Goal: Information Seeking & Learning: Find specific page/section

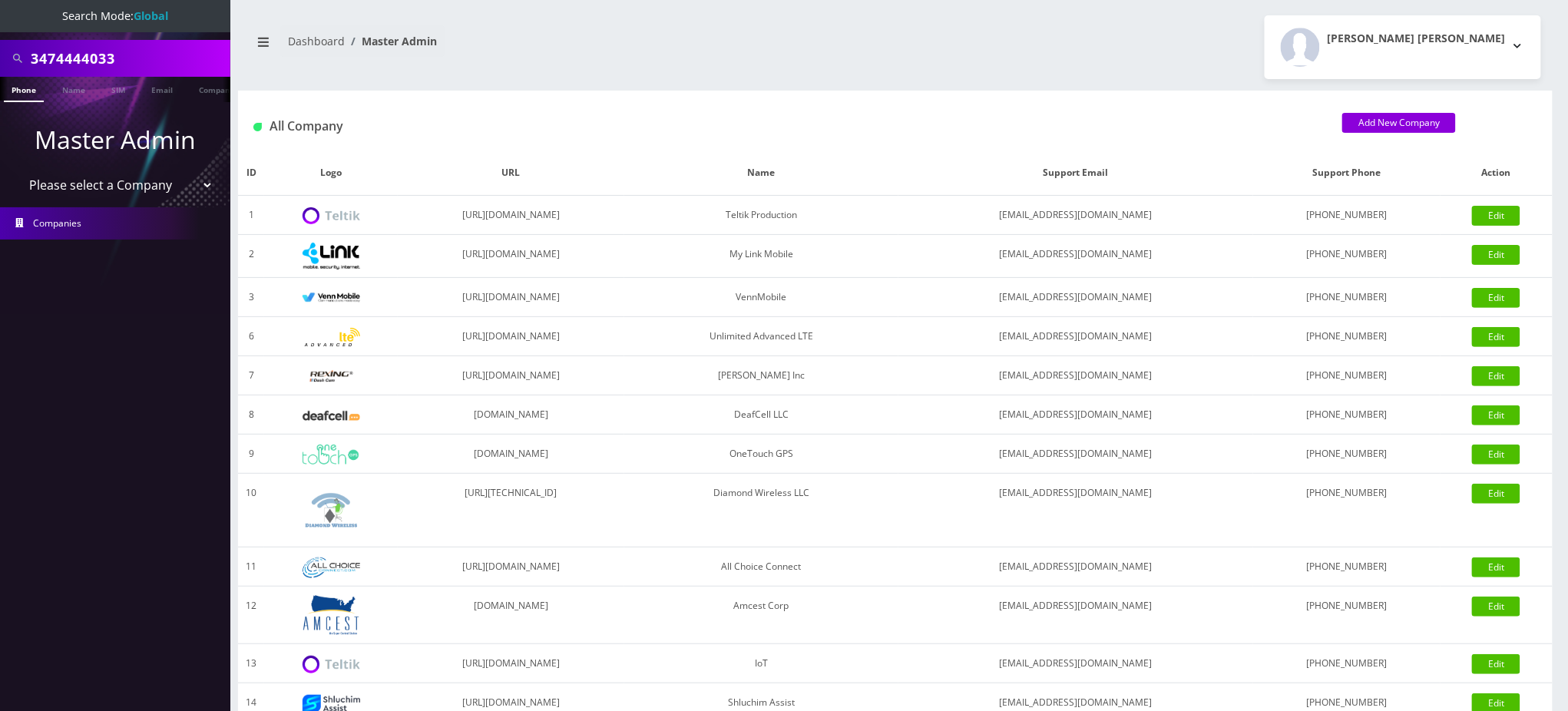
drag, startPoint x: 147, startPoint y: 55, endPoint x: 0, endPoint y: 28, distance: 149.5
click at [0, 36] on nav "Search Mode: Global 3474444033 Phone Name SIM Email Company Customer Master Adm…" at bounding box center [115, 356] width 231 height 711
paste input "18484440599"
click at [37, 52] on input "18484440599" at bounding box center [128, 59] width 196 height 29
type input "8484440599"
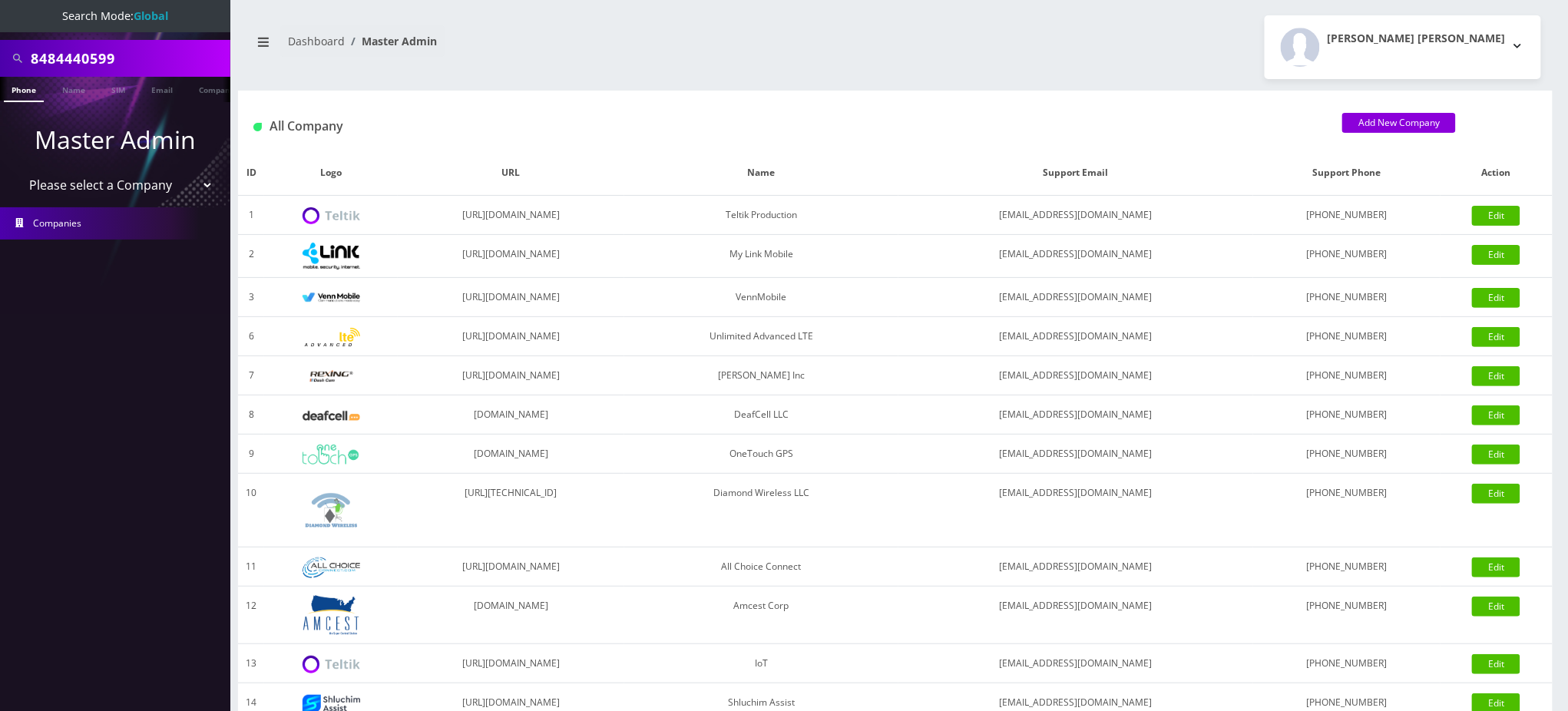
click at [23, 91] on link "Phone" at bounding box center [24, 89] width 40 height 26
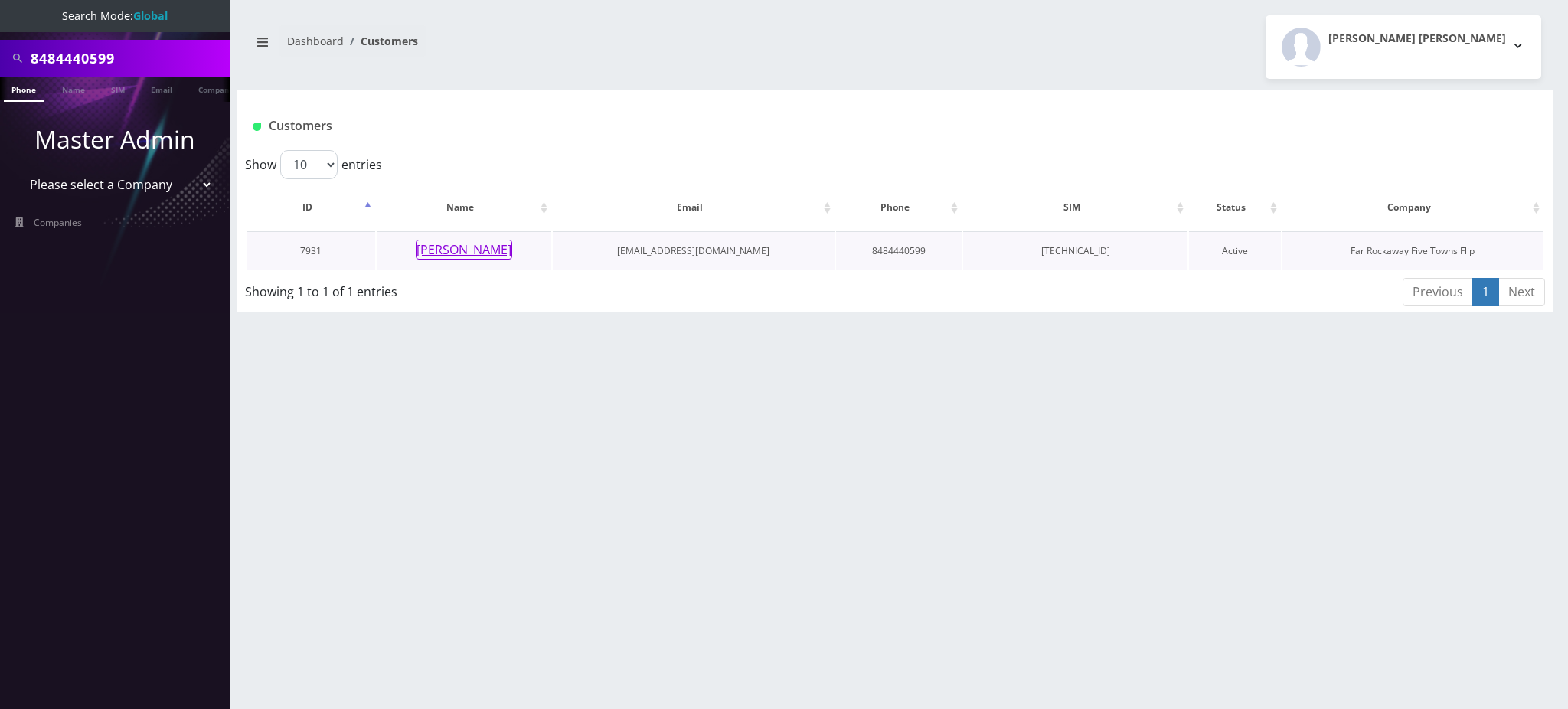
click at [475, 256] on button "[PERSON_NAME]" at bounding box center [464, 250] width 97 height 20
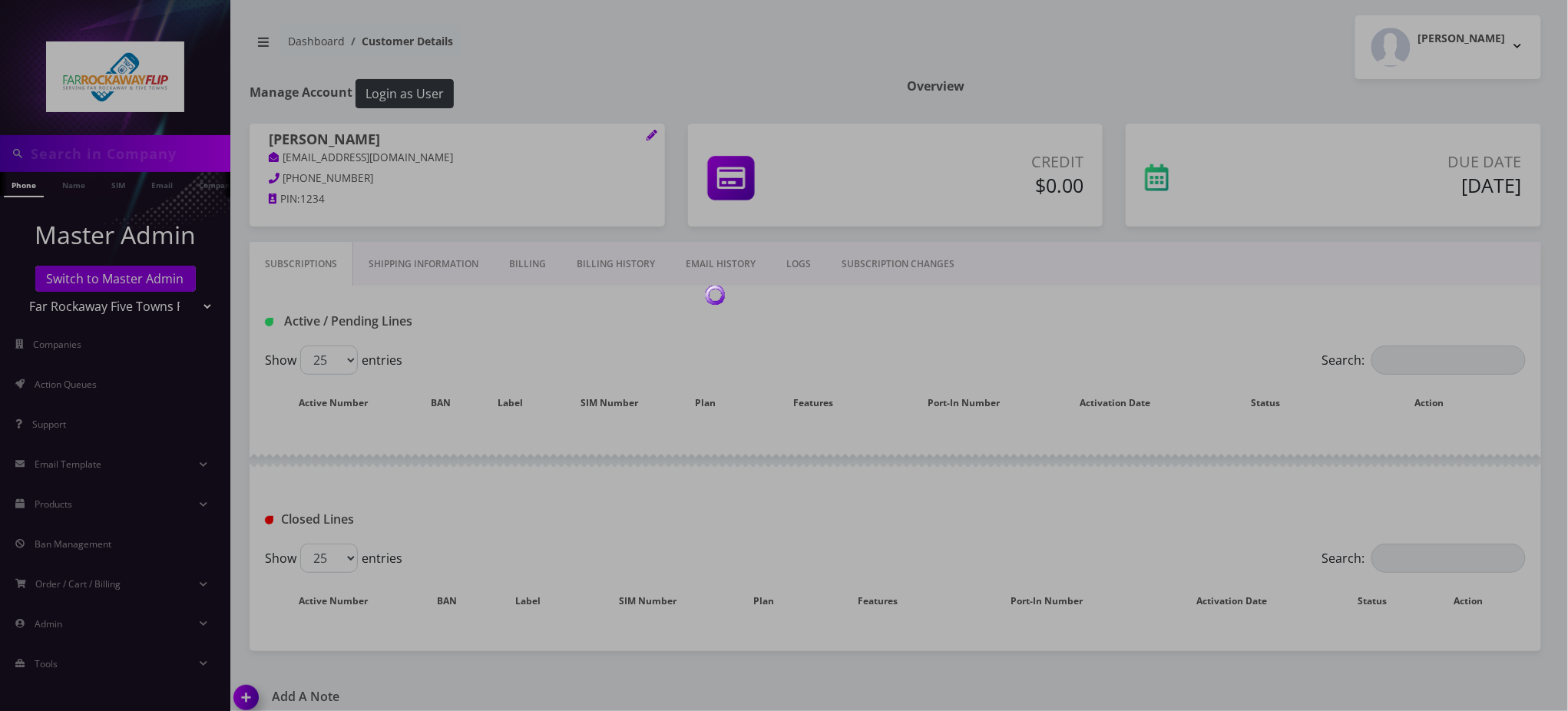
type input "8484440599"
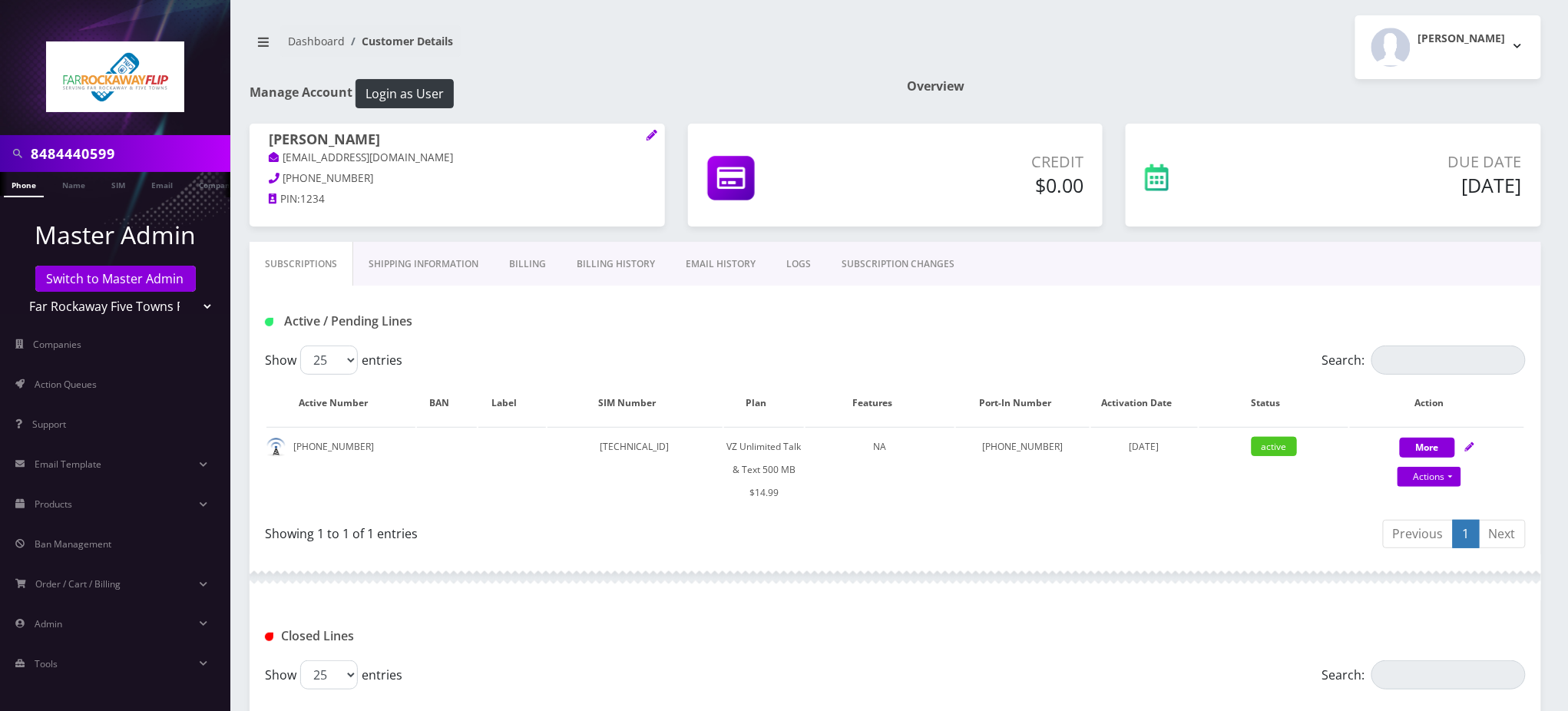
click at [86, 147] on input "8484440599" at bounding box center [128, 154] width 196 height 29
click at [908, 257] on link "SUBSCRIPTION CHANGES" at bounding box center [898, 263] width 143 height 44
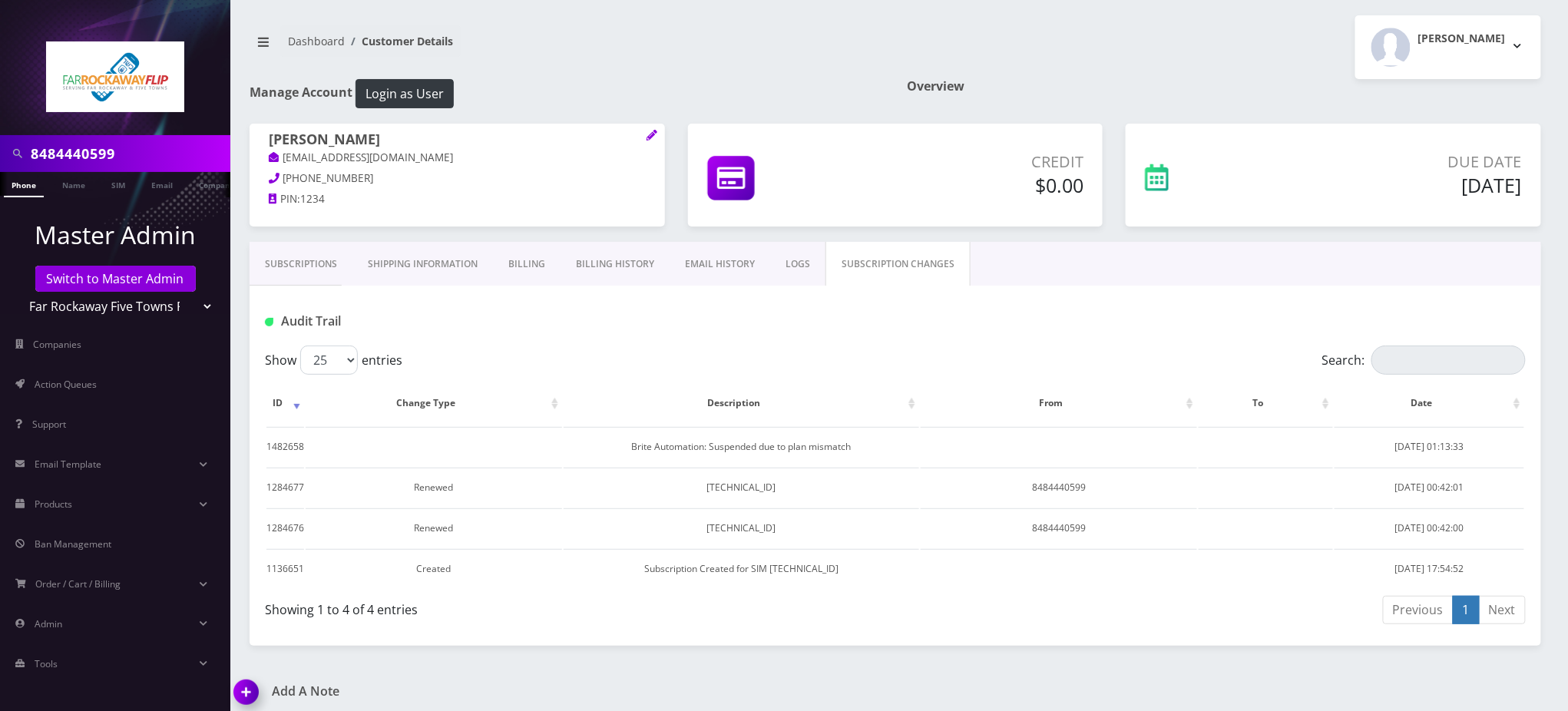
click at [314, 262] on link "Subscriptions" at bounding box center [301, 263] width 103 height 44
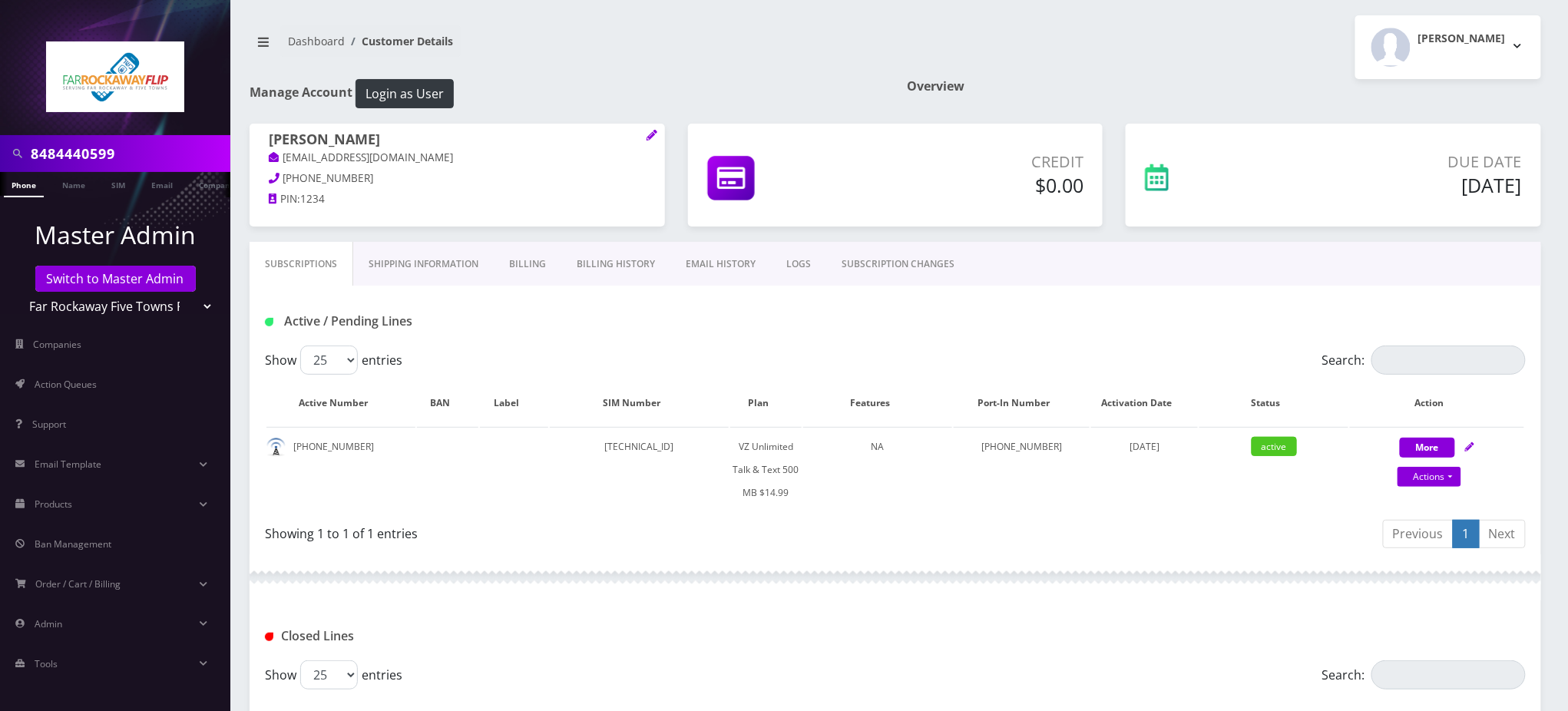
click at [904, 266] on link "SUBSCRIPTION CHANGES" at bounding box center [898, 263] width 143 height 44
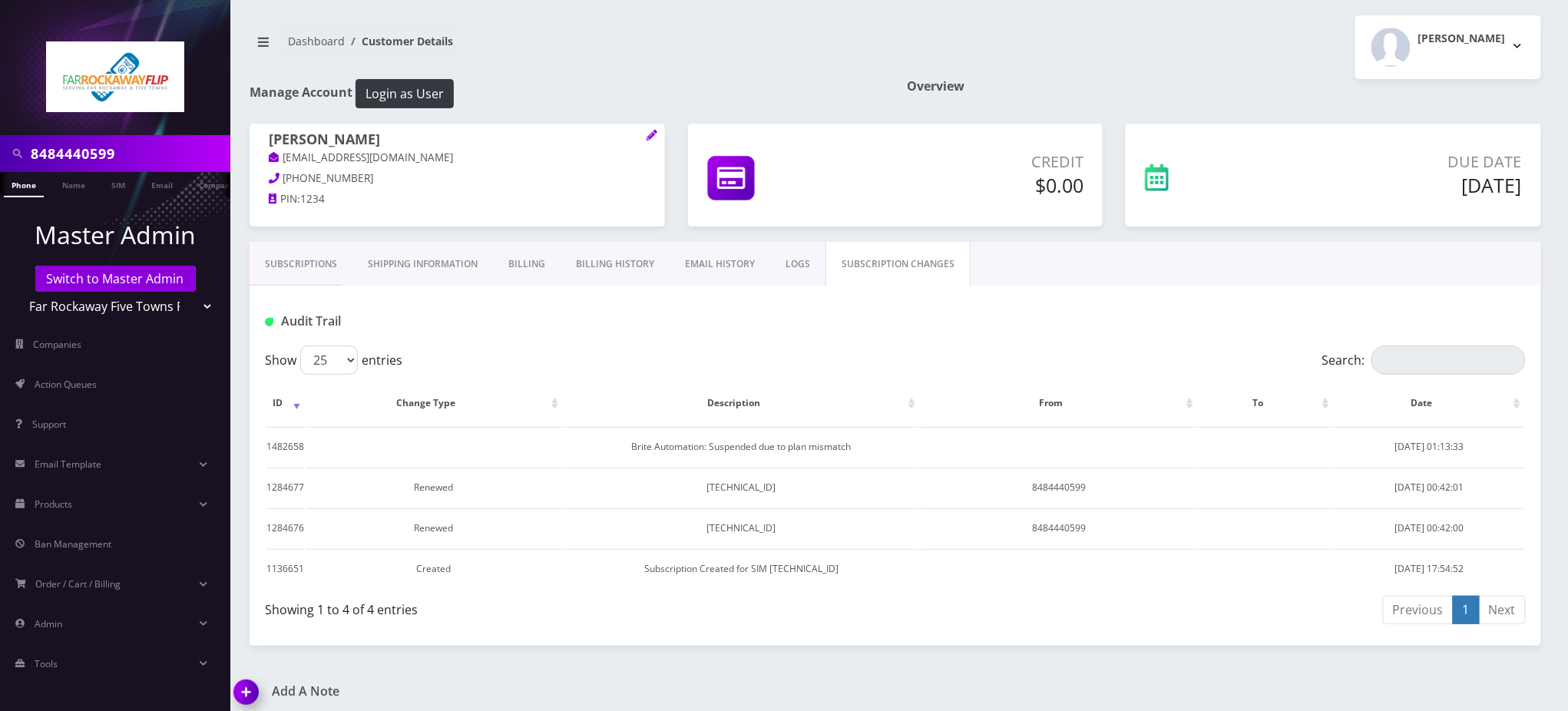
drag, startPoint x: 985, startPoint y: 347, endPoint x: 980, endPoint y: 333, distance: 14.9
click at [983, 338] on div "Audit Trail Show 25 50 100 250 500 entries Search: ID Change Type Description F…" at bounding box center [895, 458] width 1292 height 345
click at [319, 264] on link "Subscriptions" at bounding box center [301, 263] width 103 height 44
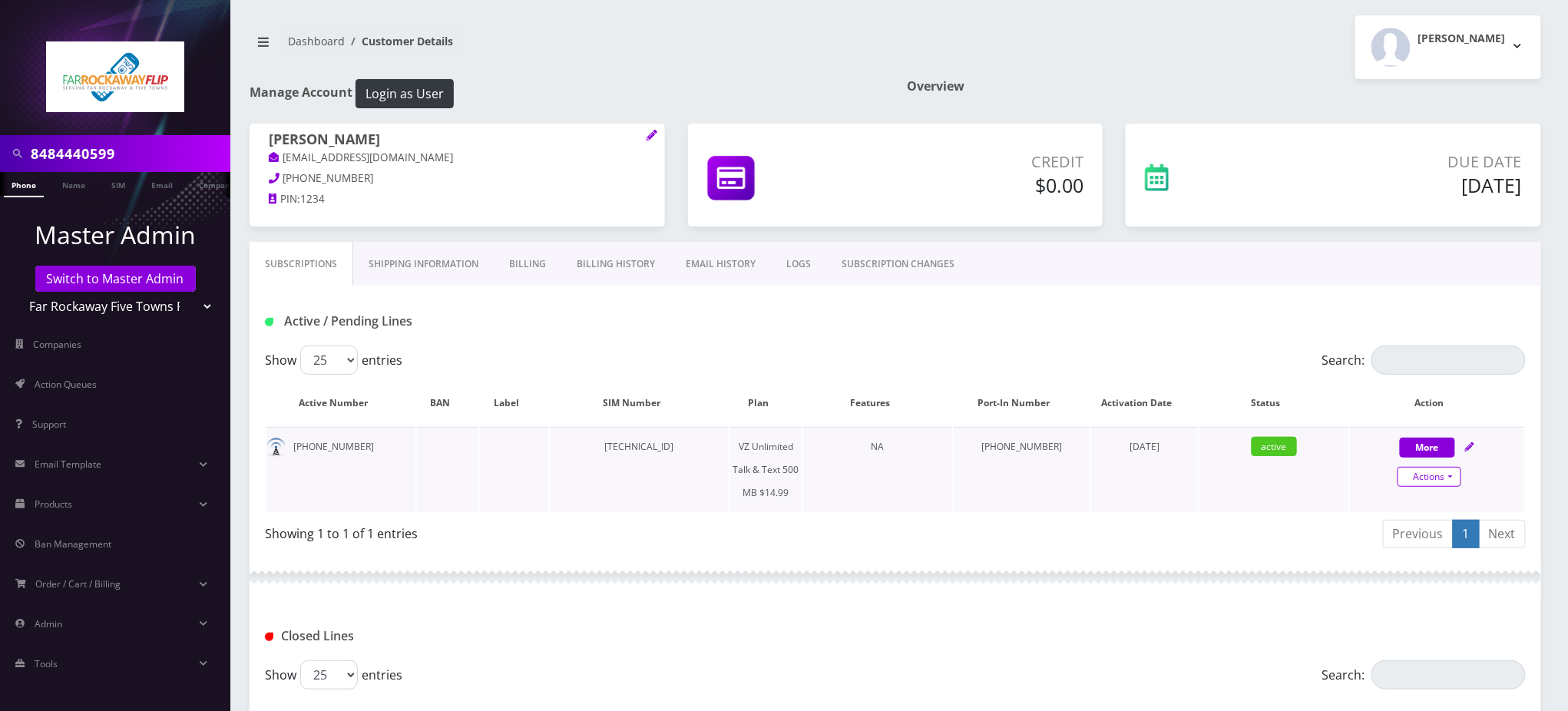
click at [1431, 477] on link "Actions" at bounding box center [1429, 476] width 64 height 20
select select "399"
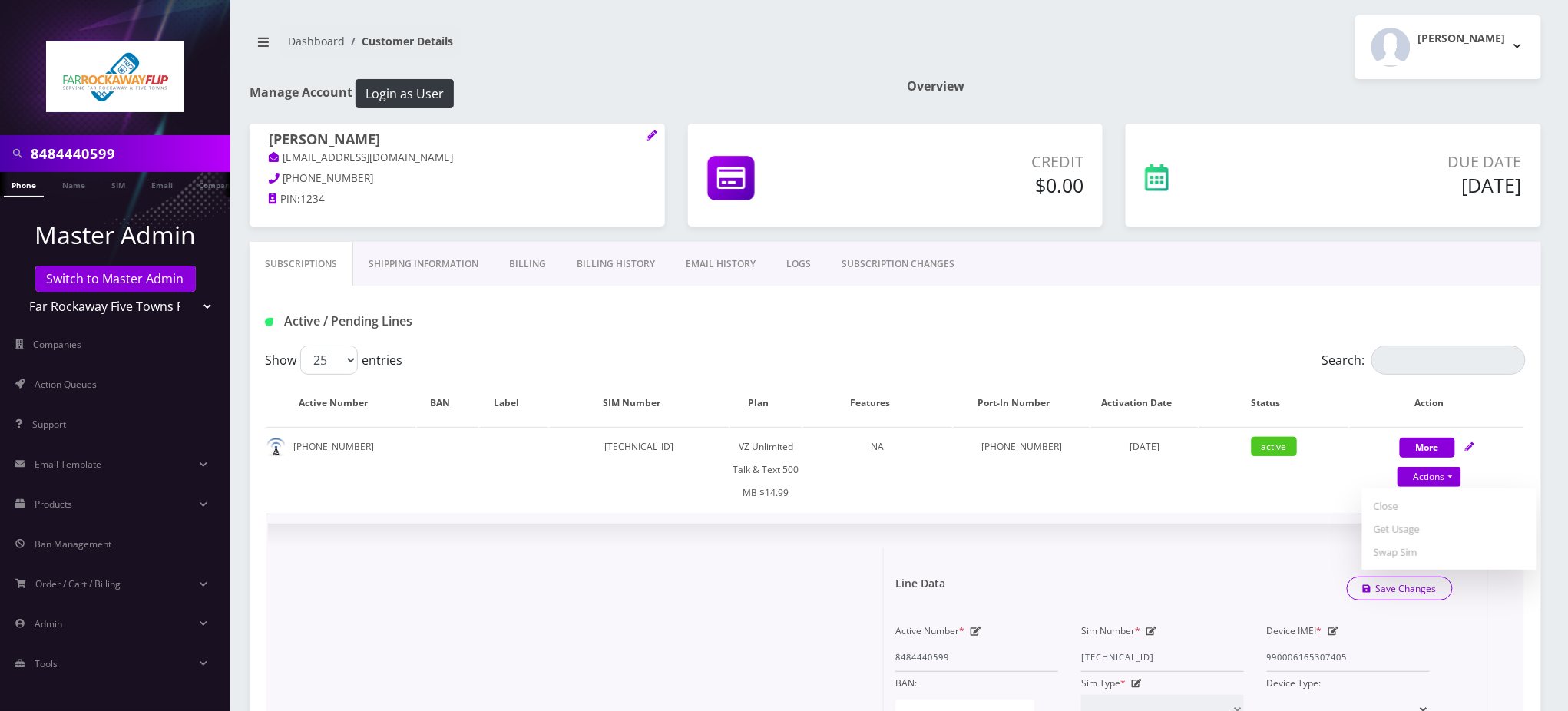
click at [738, 319] on div "Active / Pending Lines" at bounding box center [895, 321] width 1284 height 26
click at [1469, 554] on span "×" at bounding box center [1471, 557] width 11 height 26
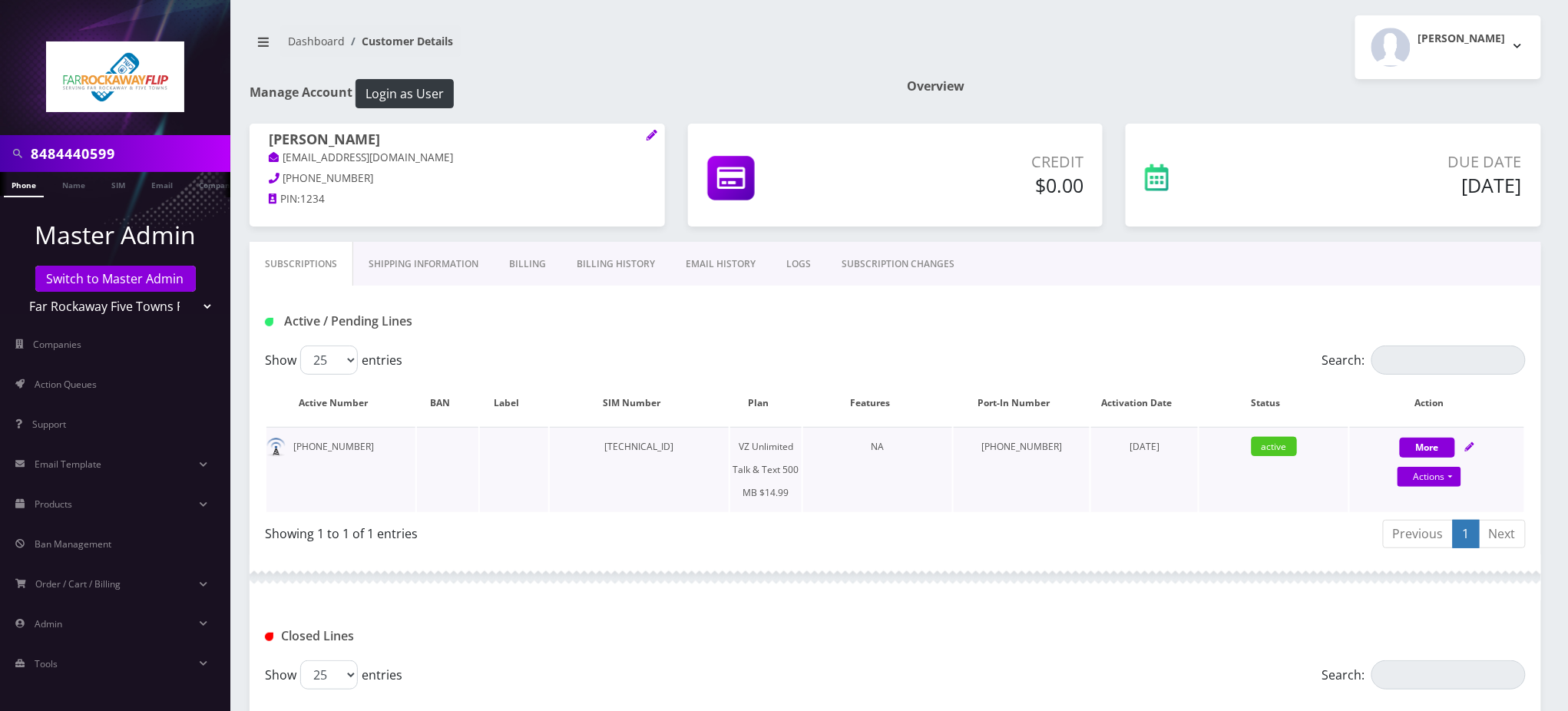
click at [1470, 447] on icon at bounding box center [1470, 446] width 9 height 9
select select "399"
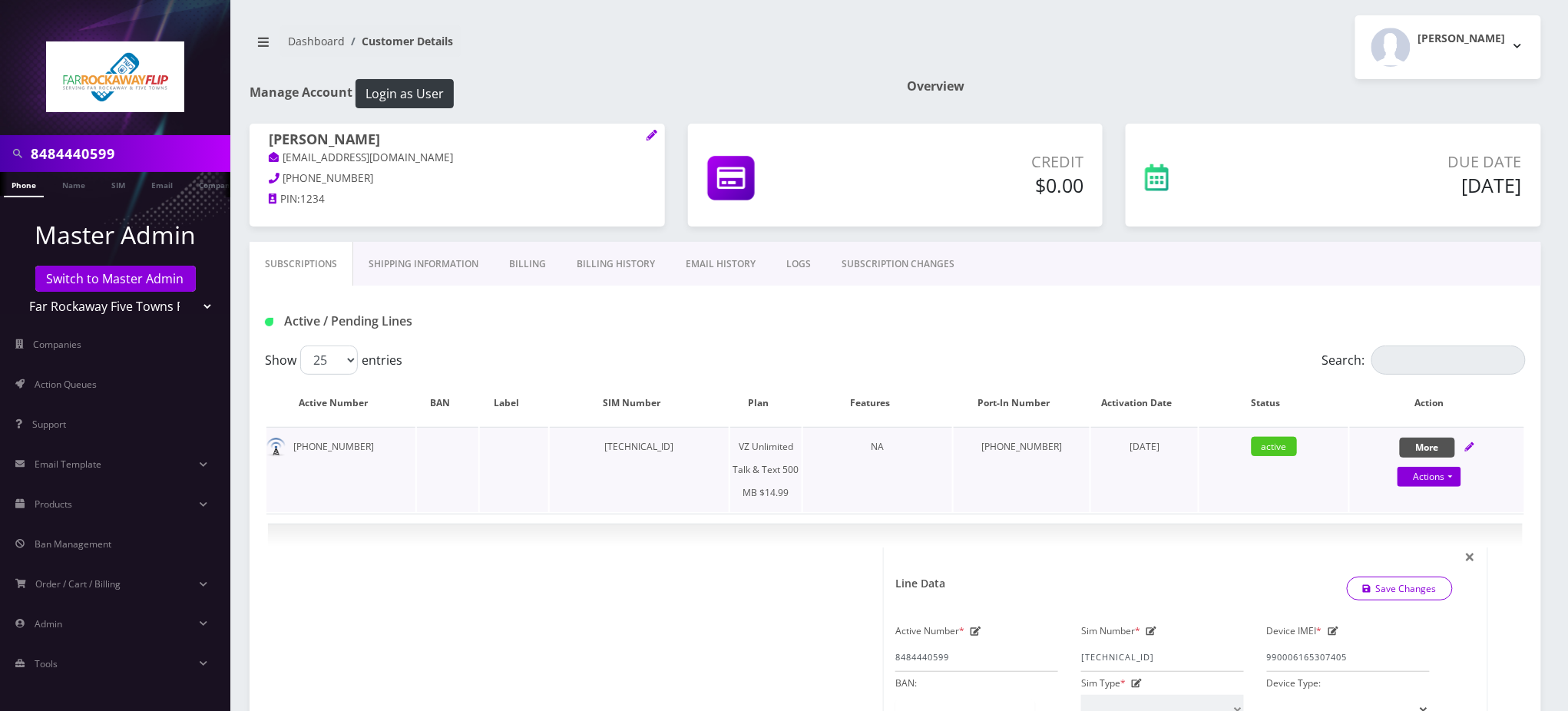
click at [1432, 442] on button "More" at bounding box center [1428, 448] width 55 height 20
select select "399"
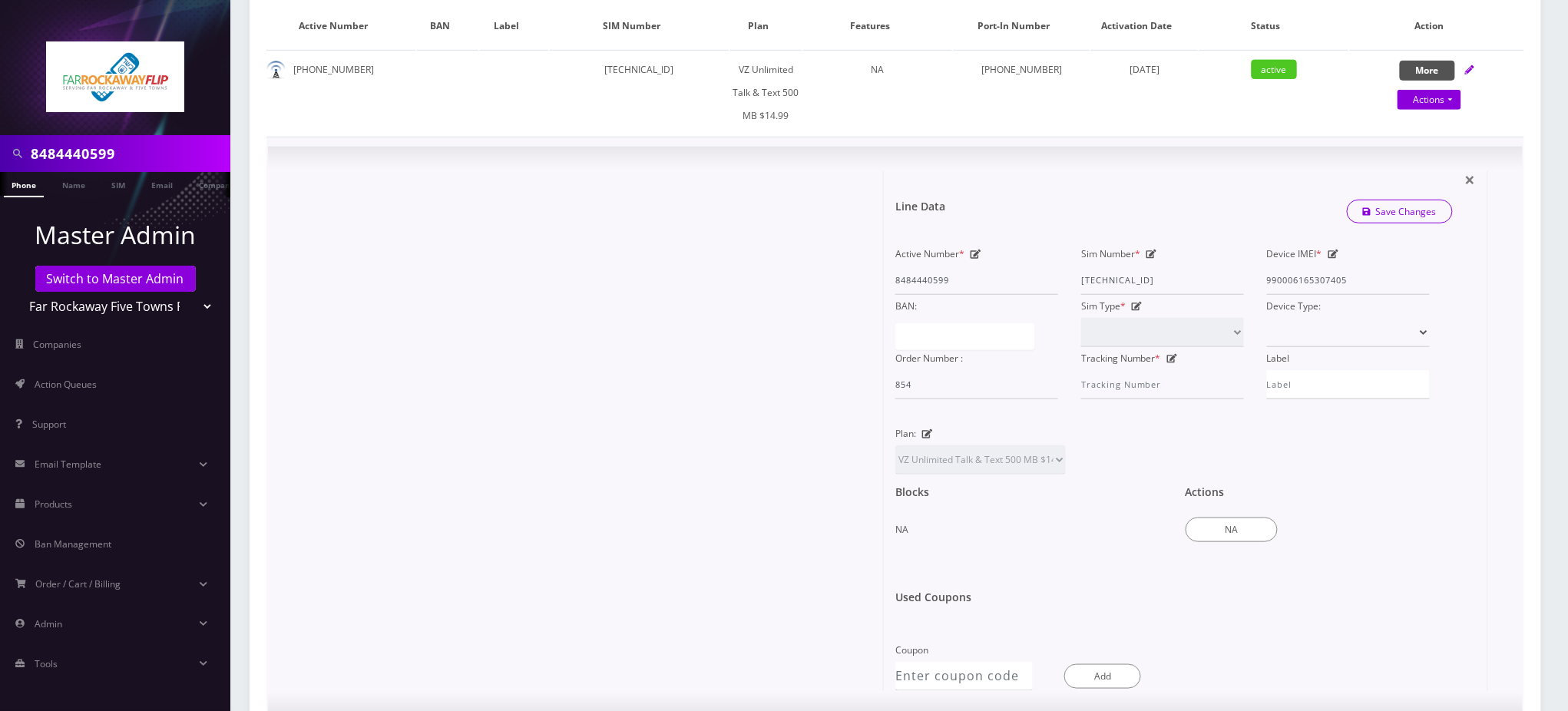
scroll to position [410, 0]
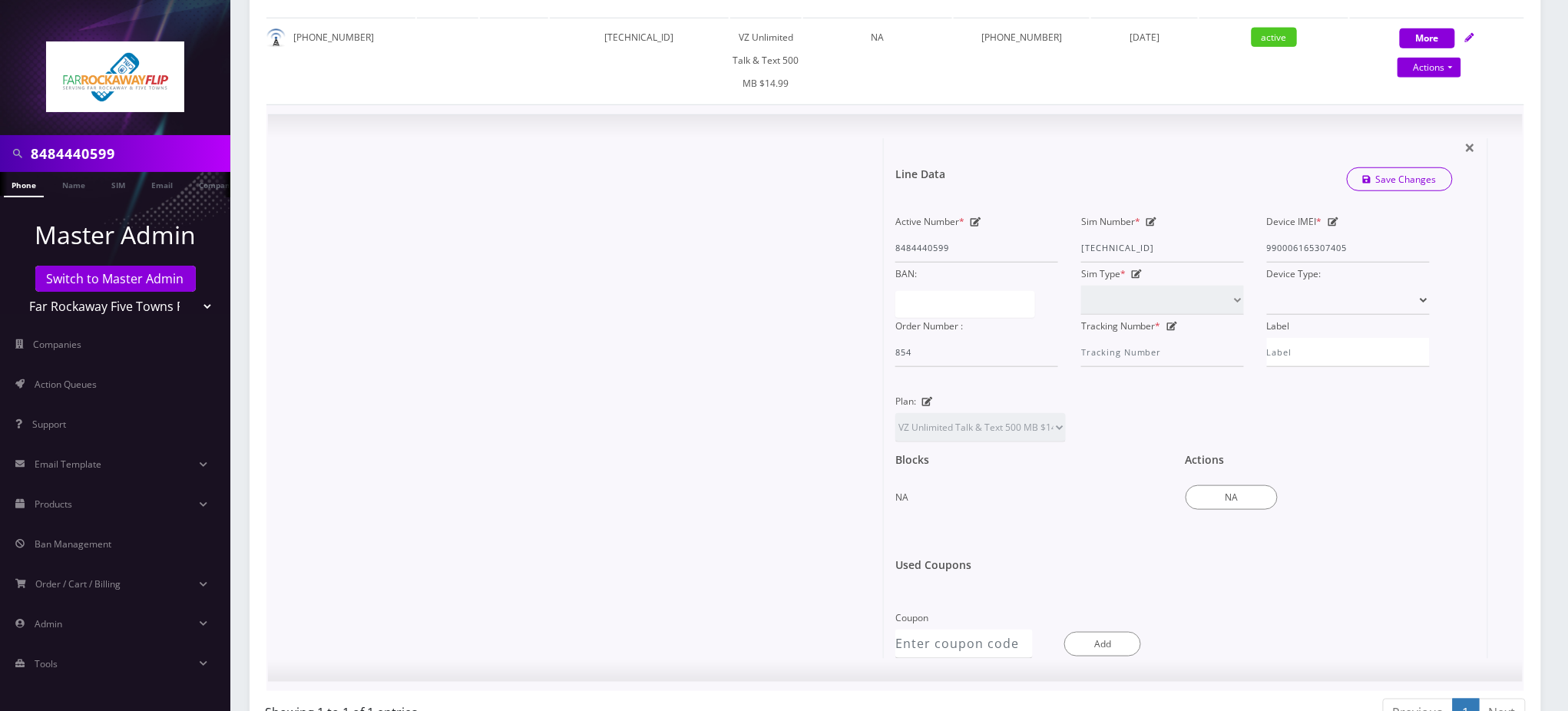
click at [927, 398] on icon at bounding box center [927, 401] width 11 height 9
click at [983, 426] on select "TMO Unlimited Talk + Text + No Data Tzvi TMO Unlimited Talk & Text + 25MB TMO U…" at bounding box center [981, 428] width 171 height 29
click at [585, 322] on div at bounding box center [582, 399] width 604 height 520
click at [925, 397] on icon at bounding box center [927, 401] width 11 height 9
click at [762, 325] on div at bounding box center [582, 399] width 604 height 520
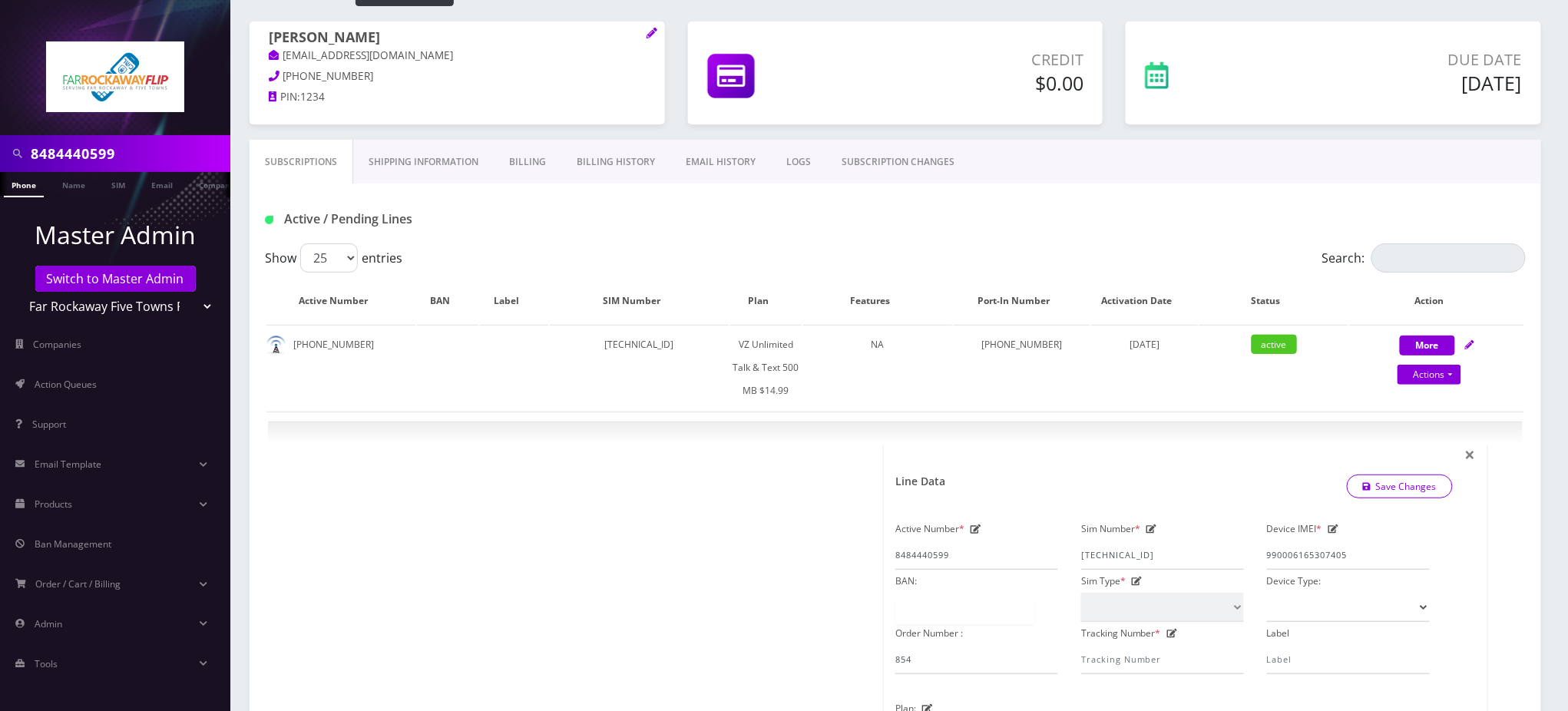
scroll to position [0, 7]
drag, startPoint x: 140, startPoint y: 154, endPoint x: 0, endPoint y: 85, distance: 156.1
click at [0, 97] on nav "8484440599 Phone Name SIM Email Company Customer Master Admin Switch to Master …" at bounding box center [115, 356] width 231 height 711
type input "9292850052"
drag, startPoint x: 367, startPoint y: 353, endPoint x: 292, endPoint y: 354, distance: 75.0
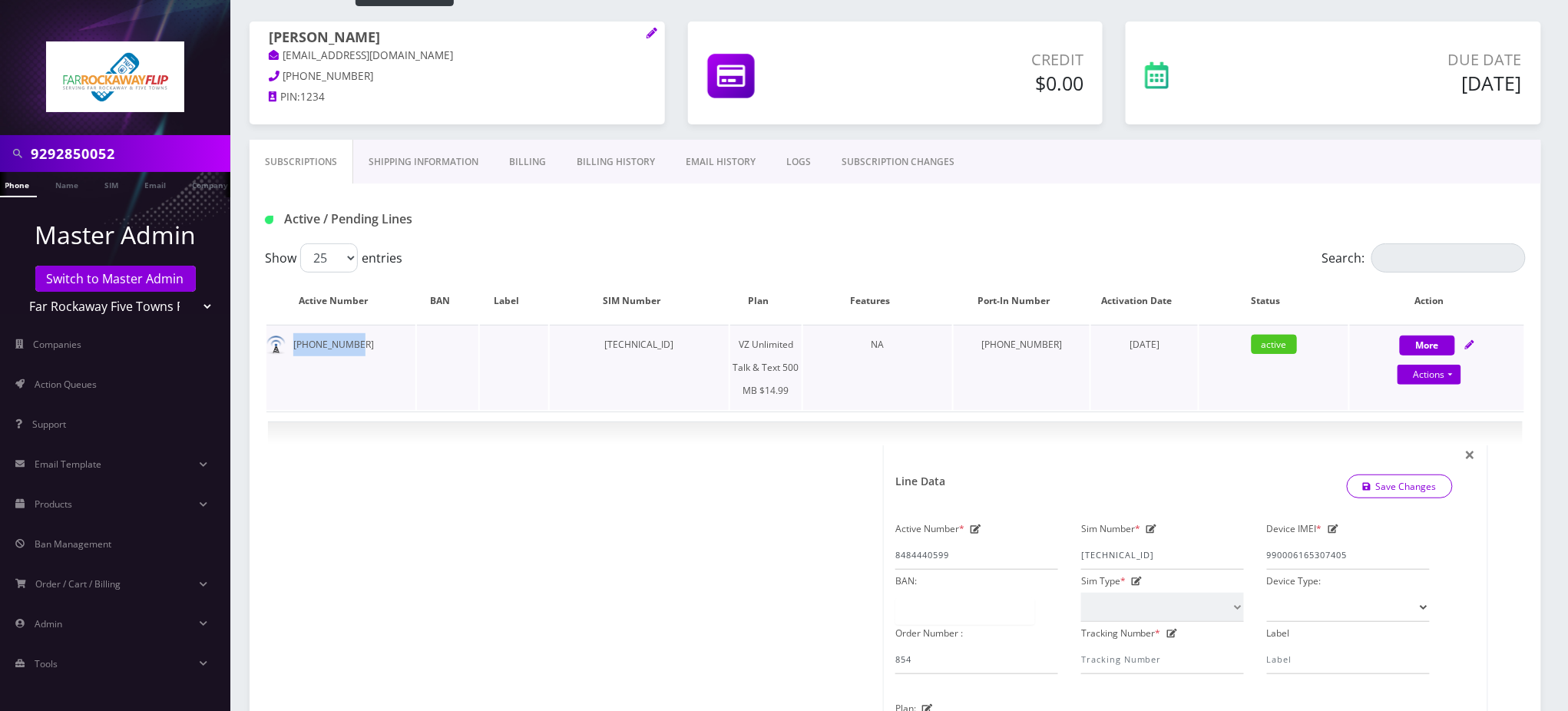
click at [292, 354] on td "848-444-0599" at bounding box center [341, 367] width 149 height 85
copy td "848-444-0599"
click at [18, 189] on link "Phone" at bounding box center [17, 185] width 40 height 26
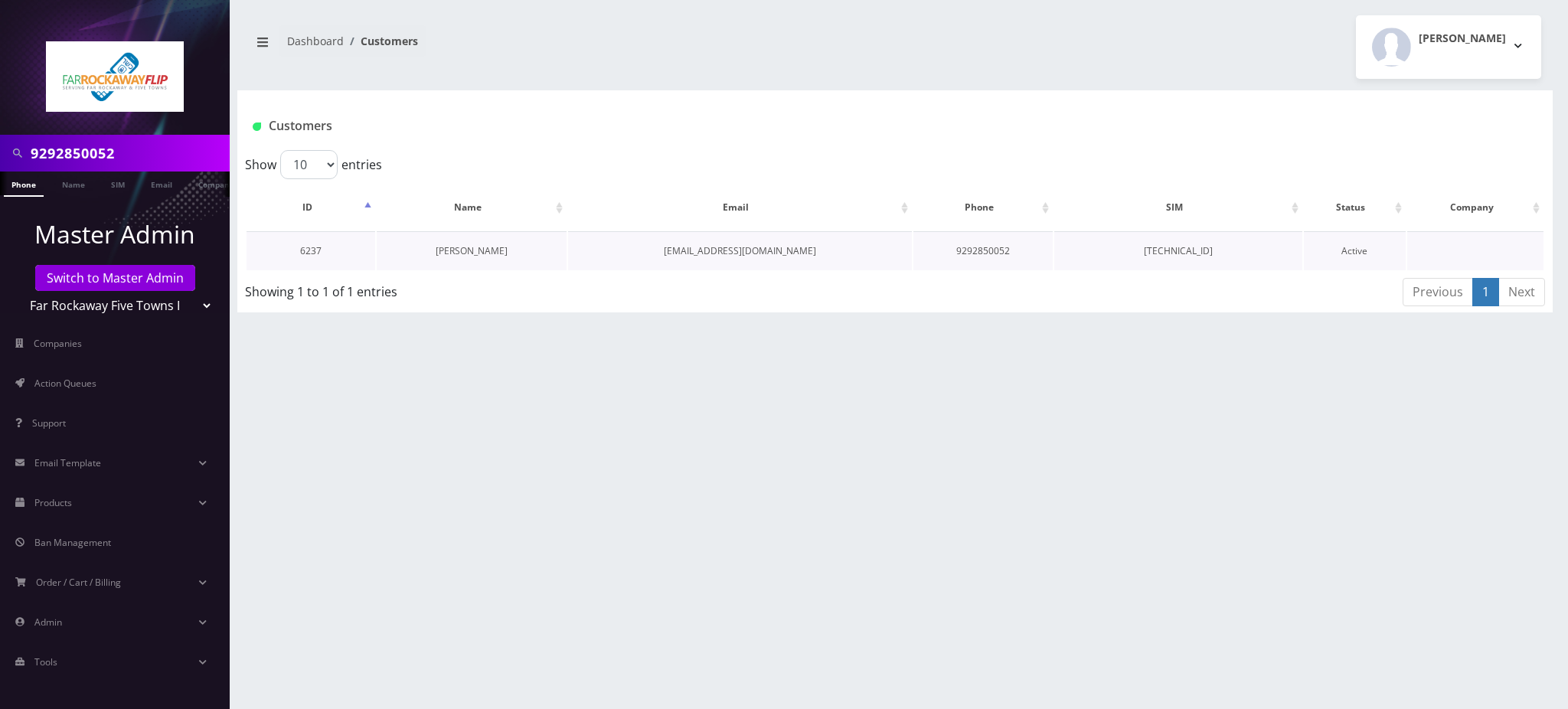
click at [481, 254] on link "[PERSON_NAME]" at bounding box center [471, 250] width 71 height 13
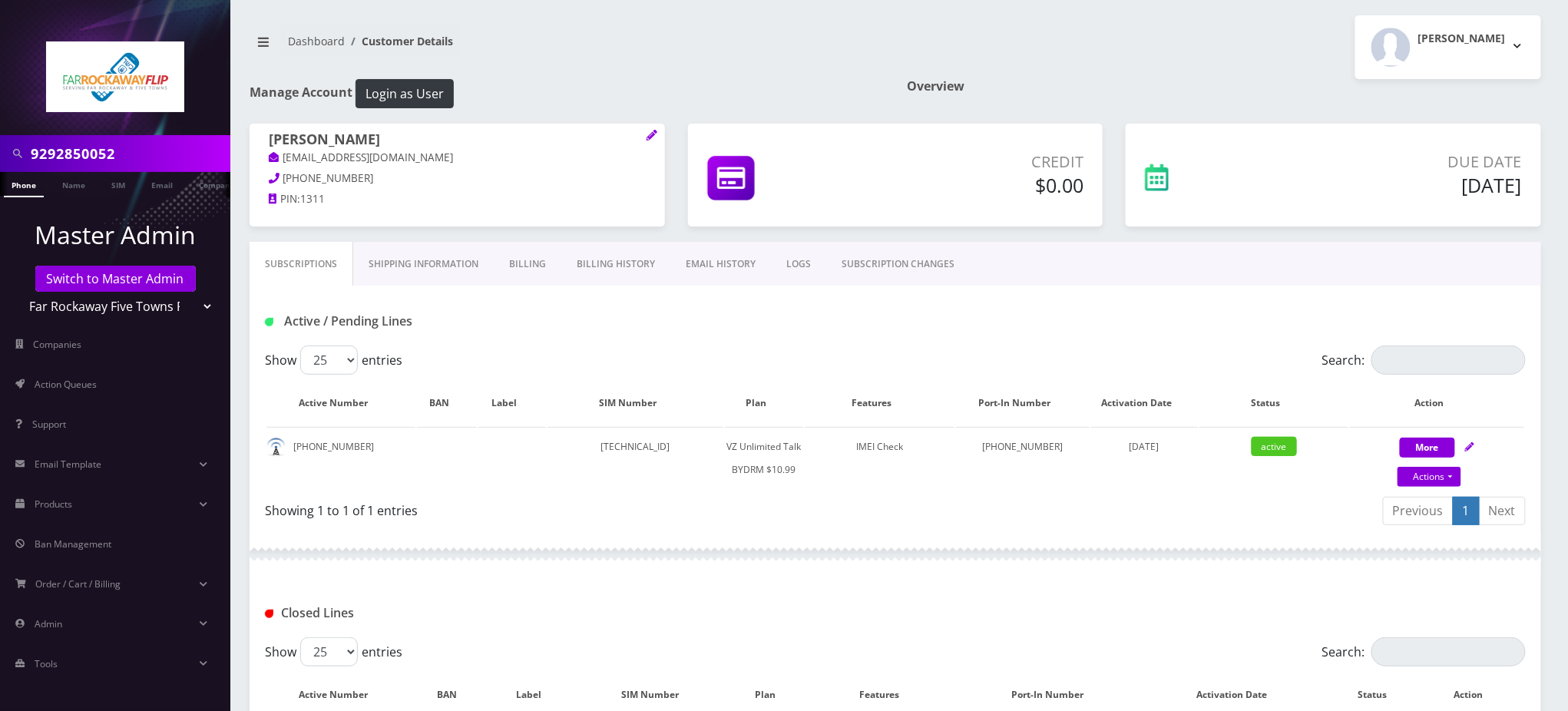
click at [914, 264] on link "SUBSCRIPTION CHANGES" at bounding box center [898, 263] width 143 height 44
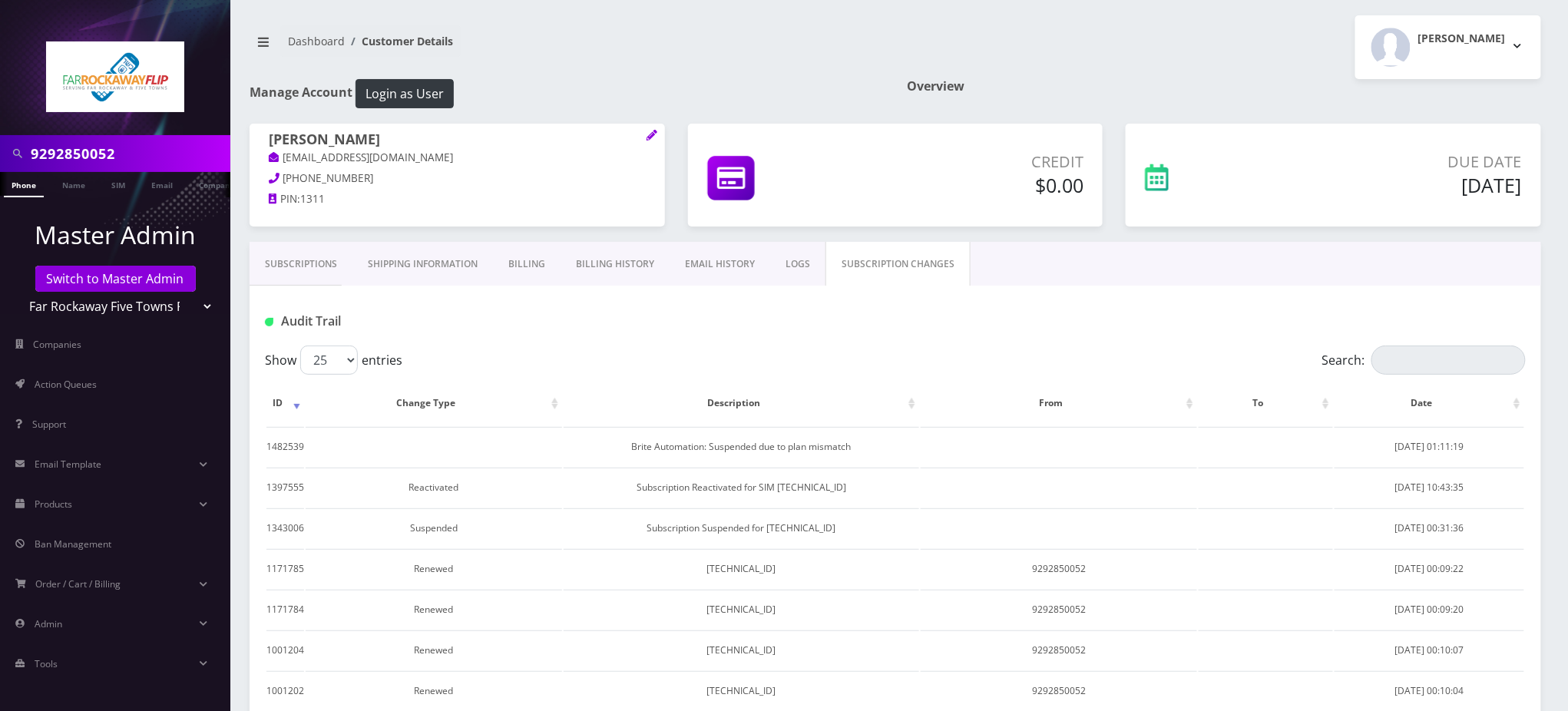
click at [305, 255] on link "Subscriptions" at bounding box center [301, 263] width 103 height 44
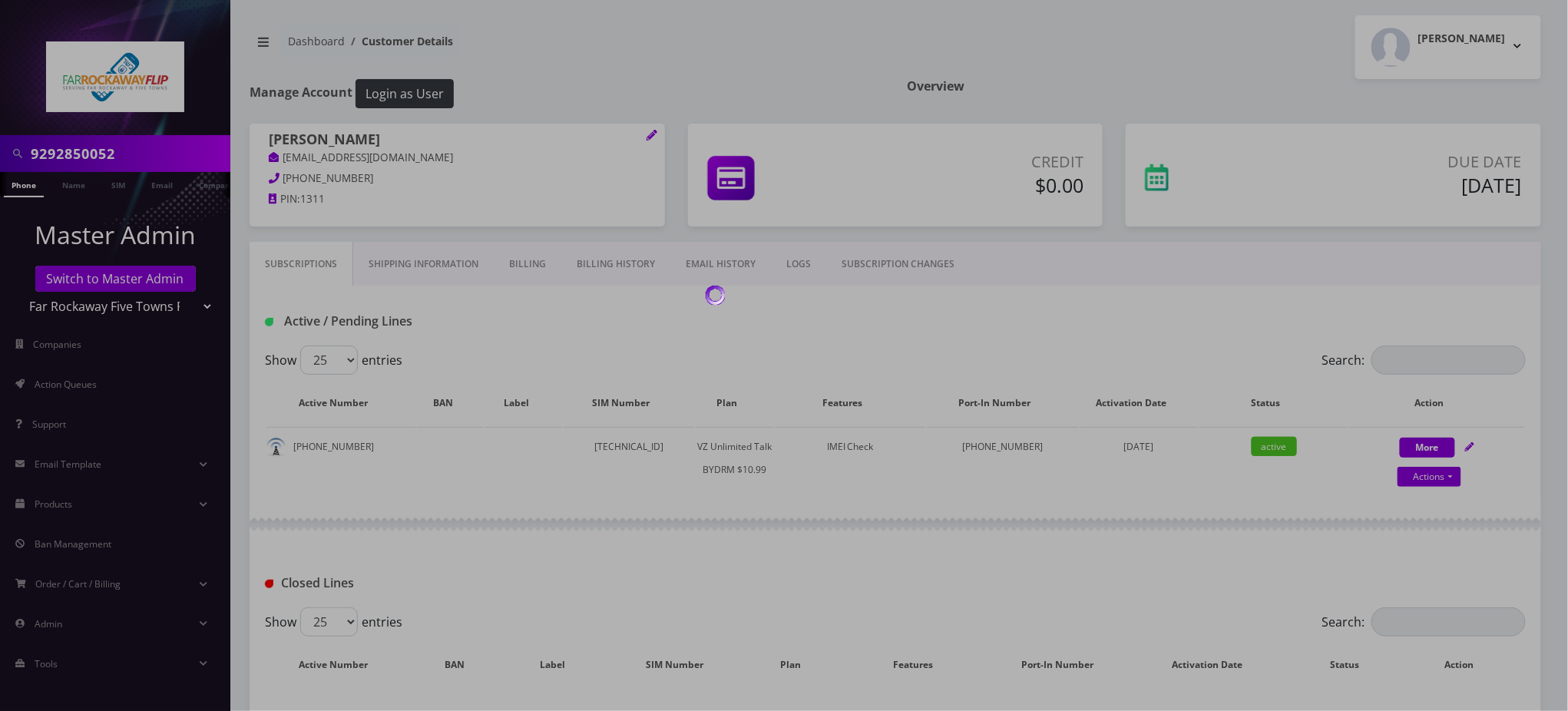
click at [86, 150] on div at bounding box center [784, 356] width 1568 height 711
click at [87, 150] on div at bounding box center [784, 356] width 1568 height 711
click at [88, 150] on div at bounding box center [784, 356] width 1568 height 711
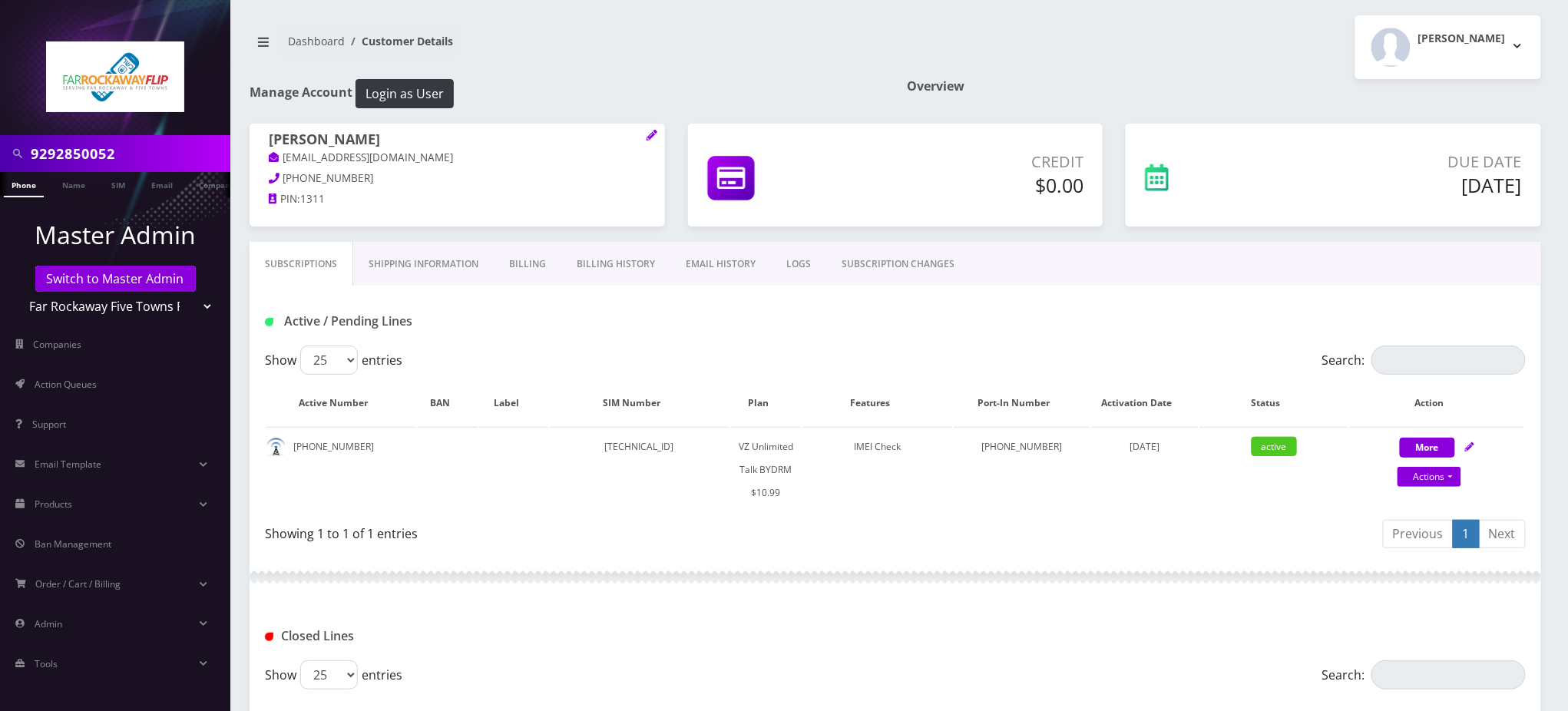
click at [88, 149] on input "9292850052" at bounding box center [128, 154] width 196 height 29
drag, startPoint x: 1332, startPoint y: 95, endPoint x: 1305, endPoint y: 104, distance: 28.5
click at [1332, 95] on div "Overview" at bounding box center [1224, 101] width 657 height 44
drag, startPoint x: 809, startPoint y: 29, endPoint x: 861, endPoint y: 3, distance: 58.1
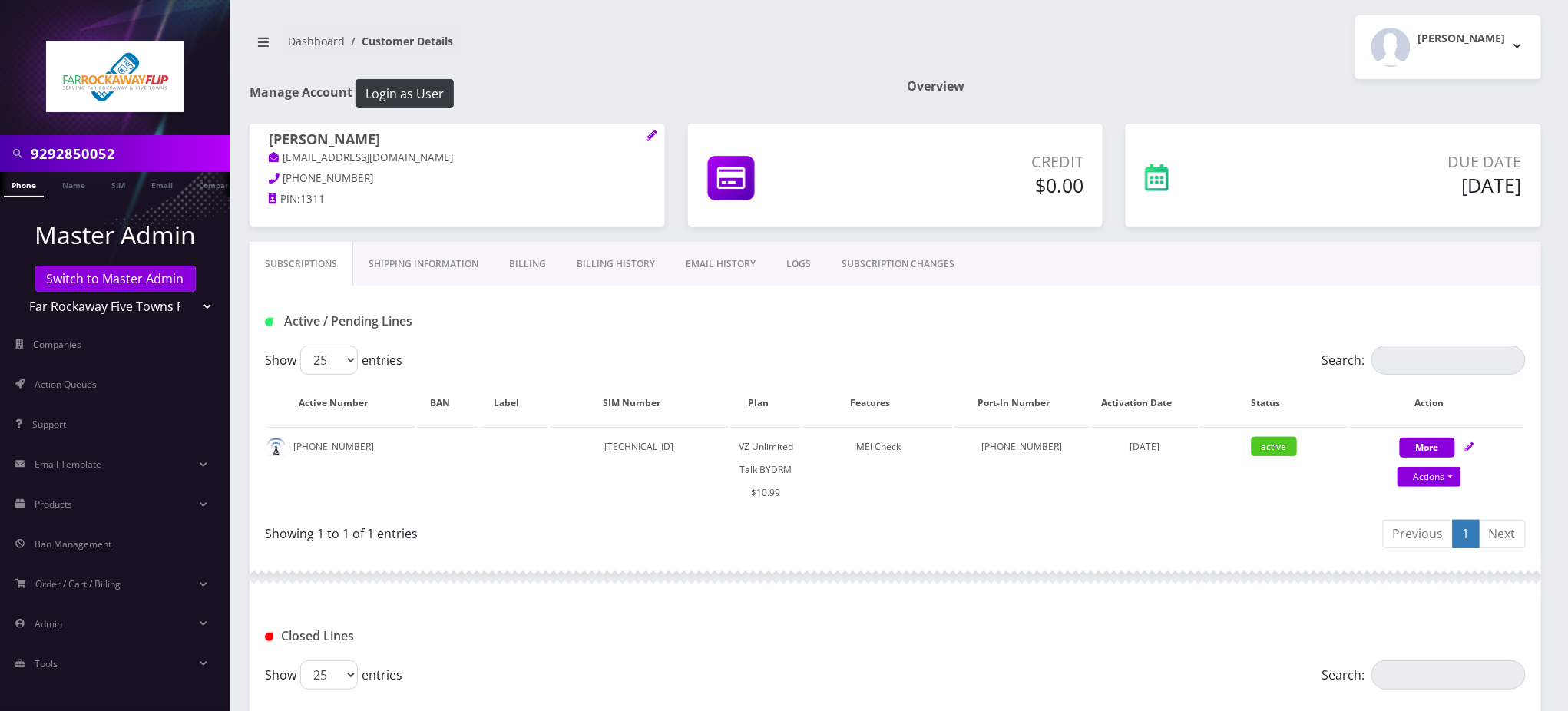
click at [808, 30] on nav "Dashboard Customer Details" at bounding box center [567, 47] width 635 height 44
drag, startPoint x: 831, startPoint y: 86, endPoint x: 808, endPoint y: 1, distance: 88.1
click at [831, 85] on h1 "Manage Account Login as User" at bounding box center [567, 94] width 635 height 29
drag, startPoint x: 146, startPoint y: 157, endPoint x: 0, endPoint y: 122, distance: 150.1
click at [0, 122] on nav "9292850052 Phone Name SIM Email Company Customer Master Admin Switch to Master …" at bounding box center [115, 356] width 231 height 711
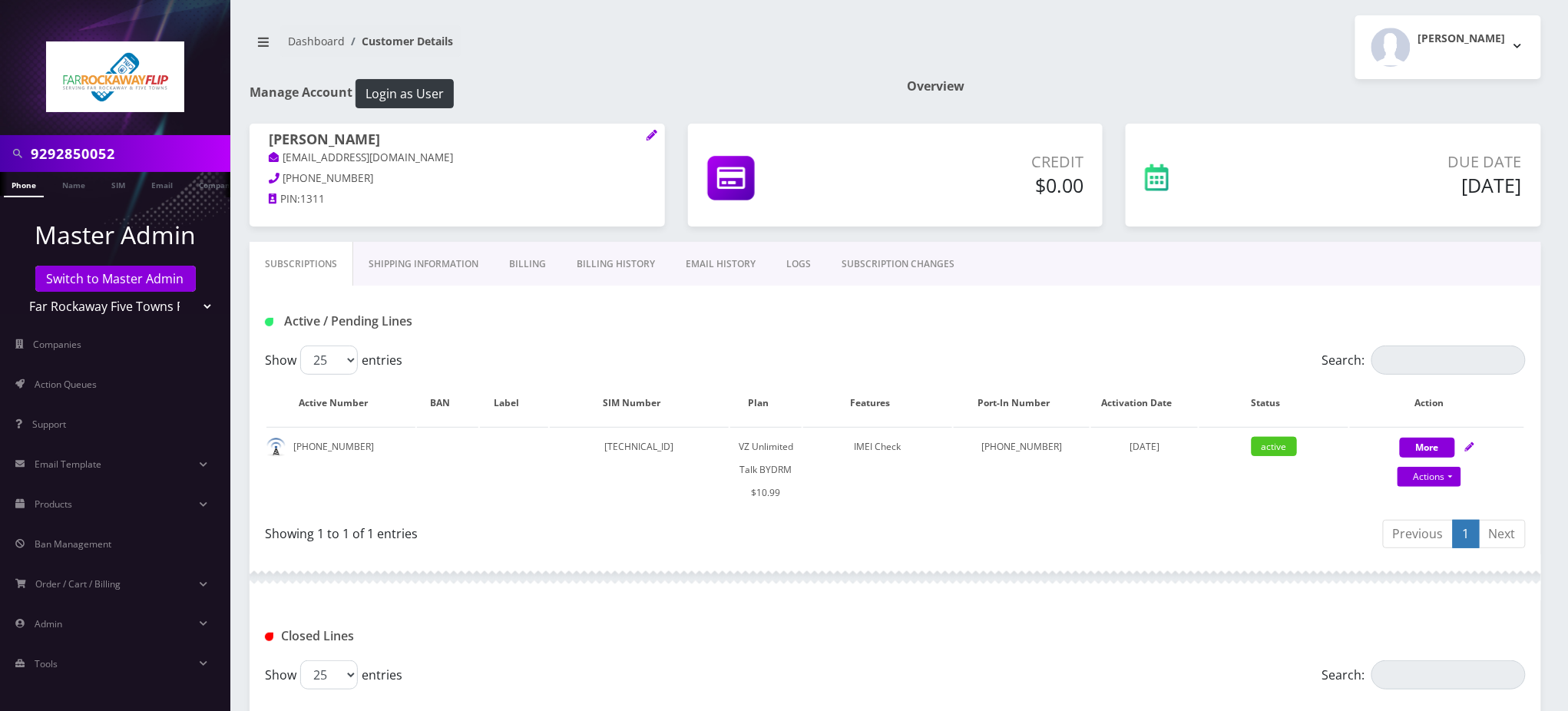
paste input "7188548430"
type input "7188548430"
click at [30, 189] on link "Phone" at bounding box center [24, 185] width 40 height 26
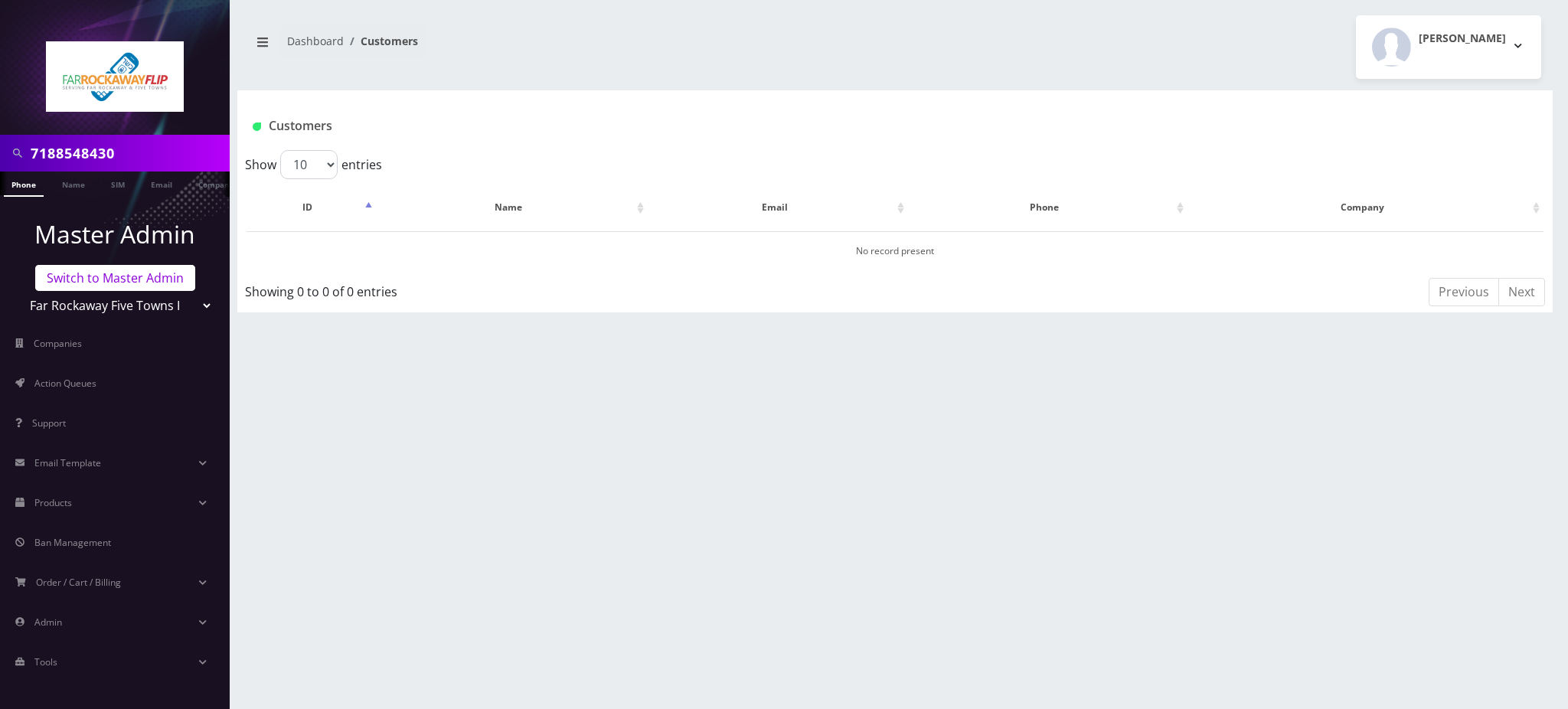
click at [90, 275] on link "Switch to Master Admin" at bounding box center [115, 278] width 160 height 26
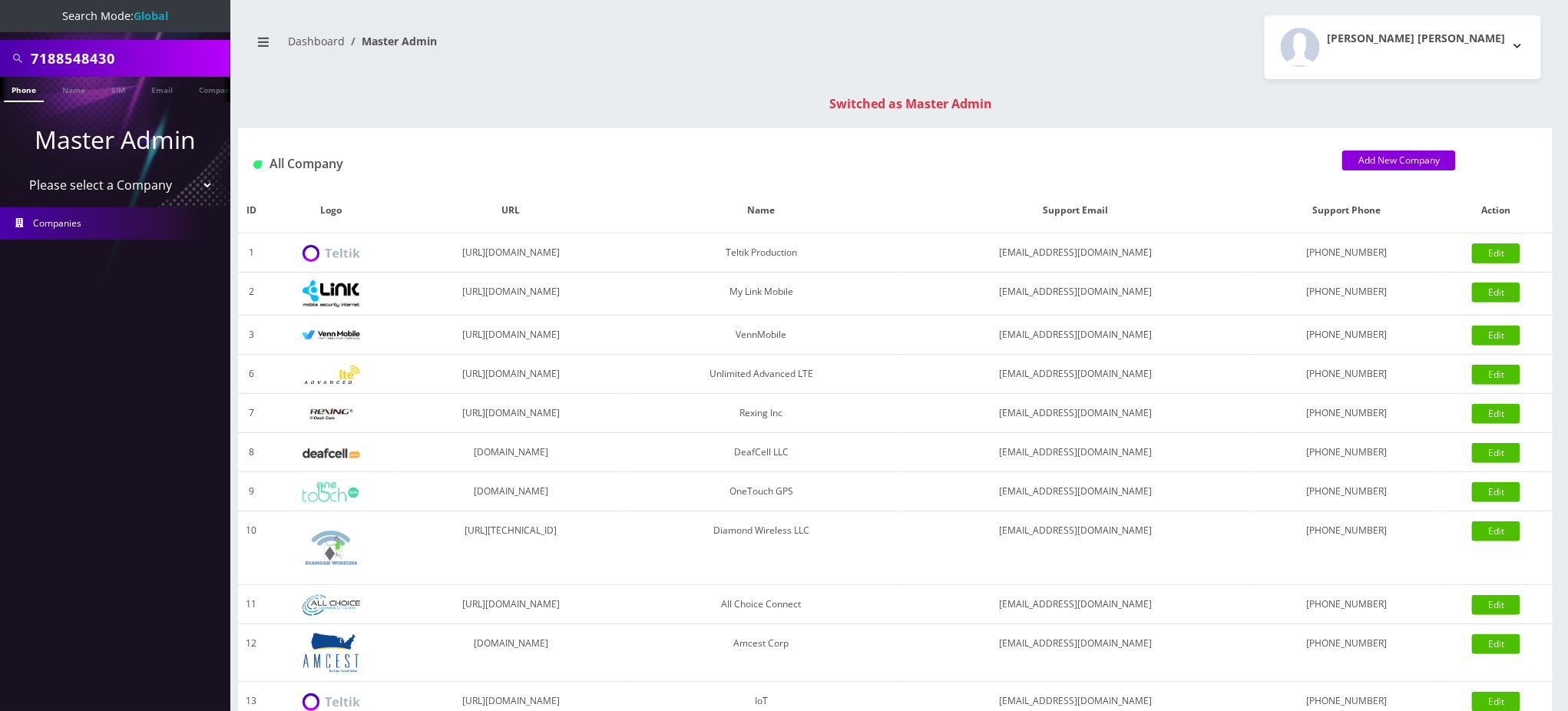
drag, startPoint x: 129, startPoint y: 54, endPoint x: 0, endPoint y: 12, distance: 135.7
click at [0, 20] on nav "Search Mode: Global 7188548430 Phone Name SIM Email Company Customer Master Adm…" at bounding box center [115, 356] width 231 height 711
type input "9294415940"
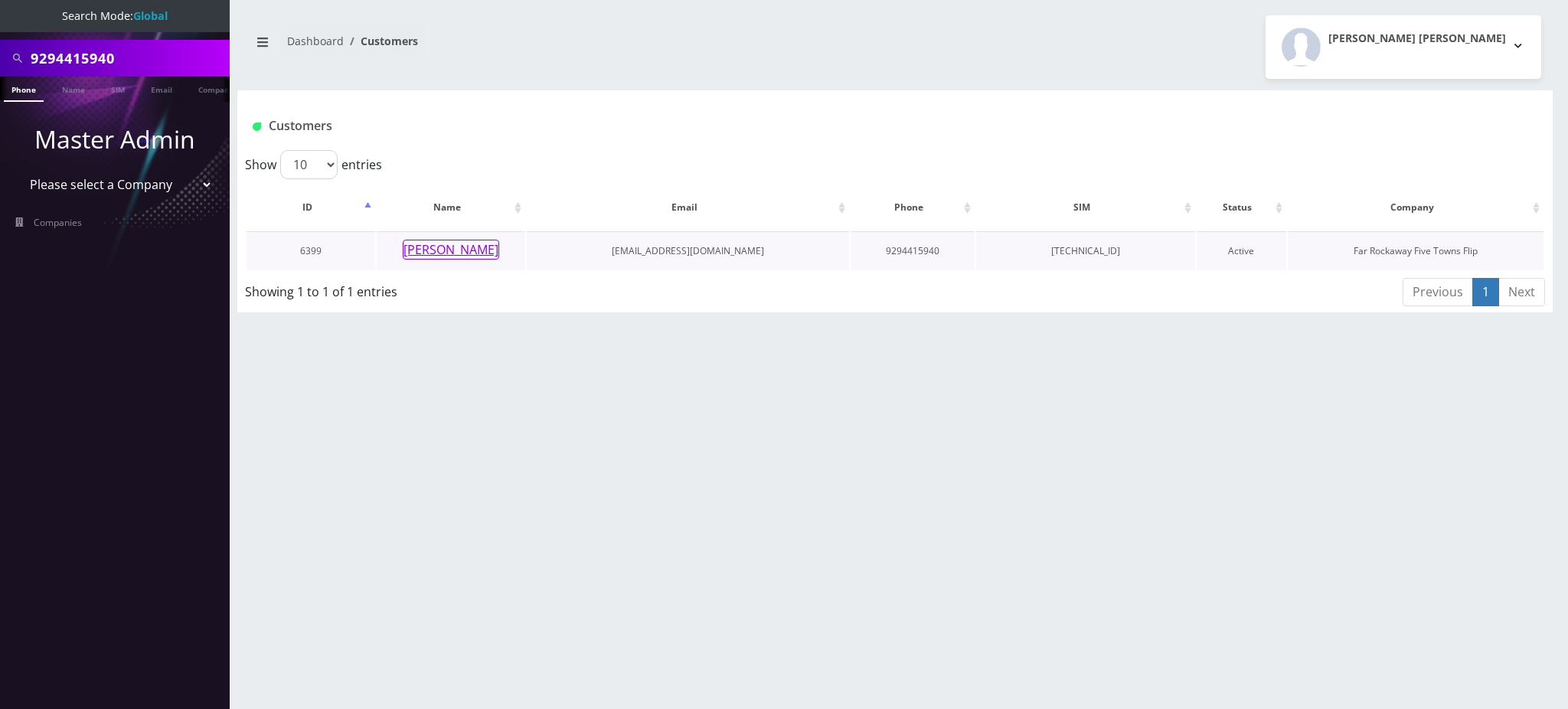
drag, startPoint x: 0, startPoint y: 0, endPoint x: 463, endPoint y: 250, distance: 526.2
click at [463, 250] on button "[PERSON_NAME]" at bounding box center [451, 250] width 97 height 20
click at [60, 50] on input "9294415940" at bounding box center [127, 59] width 195 height 29
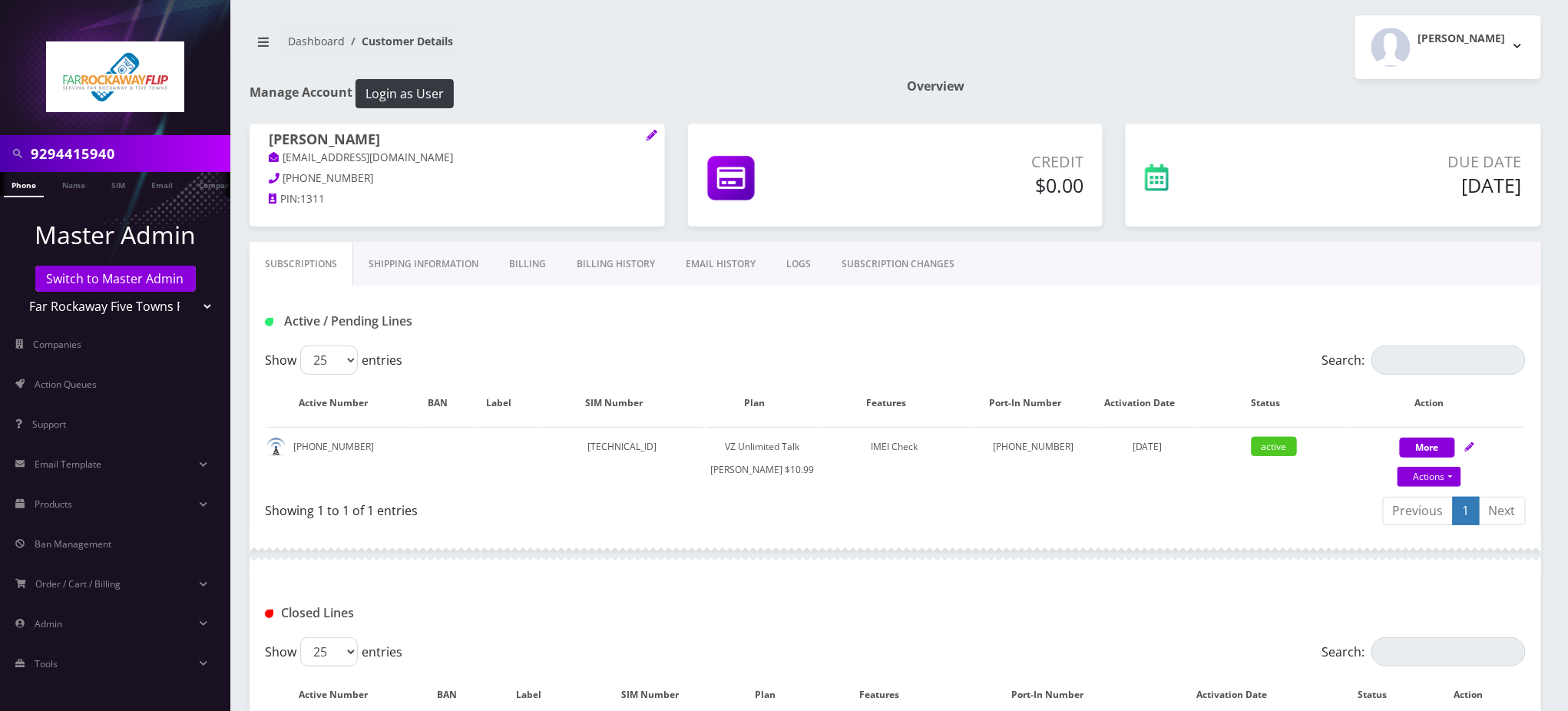
click at [75, 156] on input "9294415940" at bounding box center [128, 154] width 196 height 29
click at [76, 156] on input "9294415940" at bounding box center [128, 154] width 196 height 29
drag, startPoint x: 910, startPoint y: 305, endPoint x: 837, endPoint y: 287, distance: 75.2
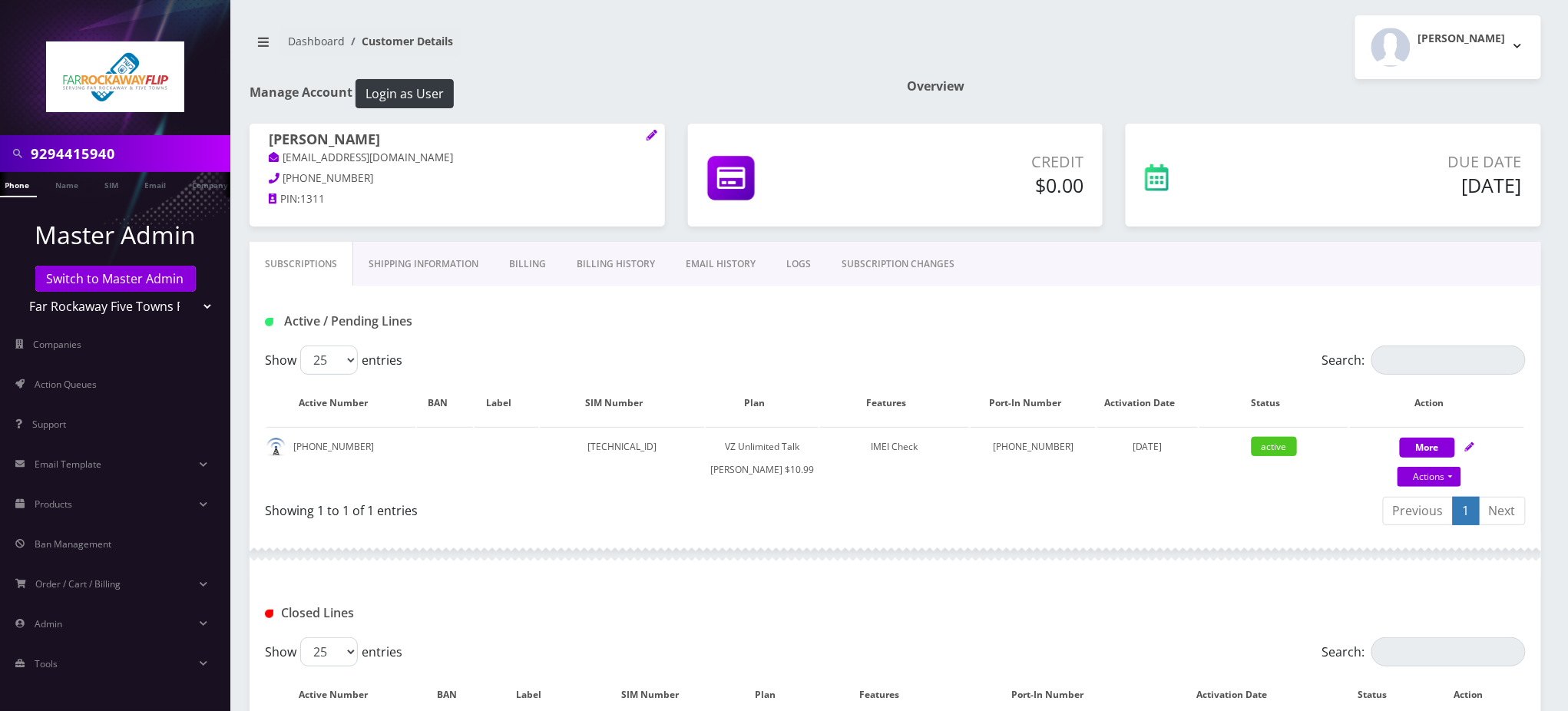
click at [907, 305] on div "Active / Pending Lines" at bounding box center [895, 315] width 1292 height 60
click at [875, 262] on link "SUBSCRIPTION CHANGES" at bounding box center [898, 263] width 143 height 44
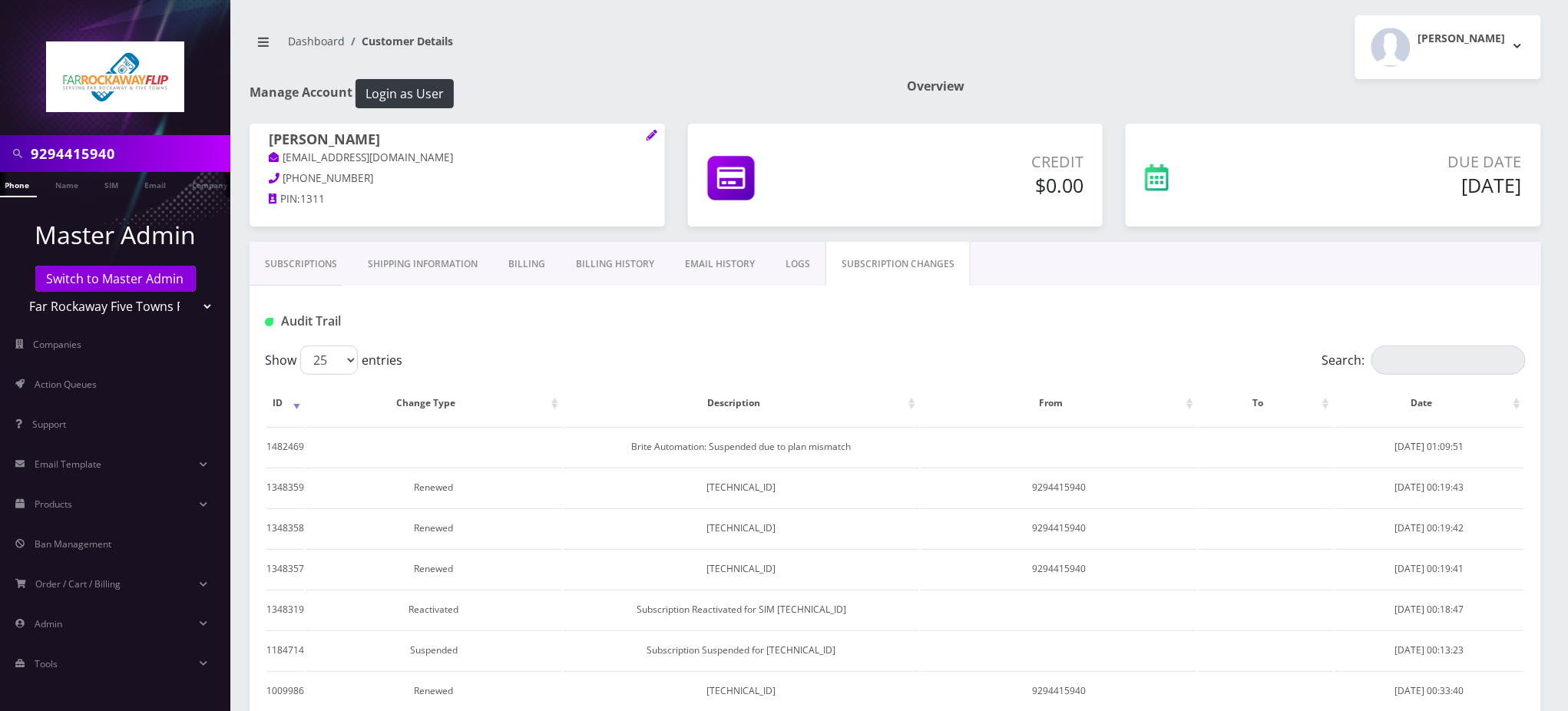
click at [319, 263] on link "Subscriptions" at bounding box center [301, 263] width 103 height 44
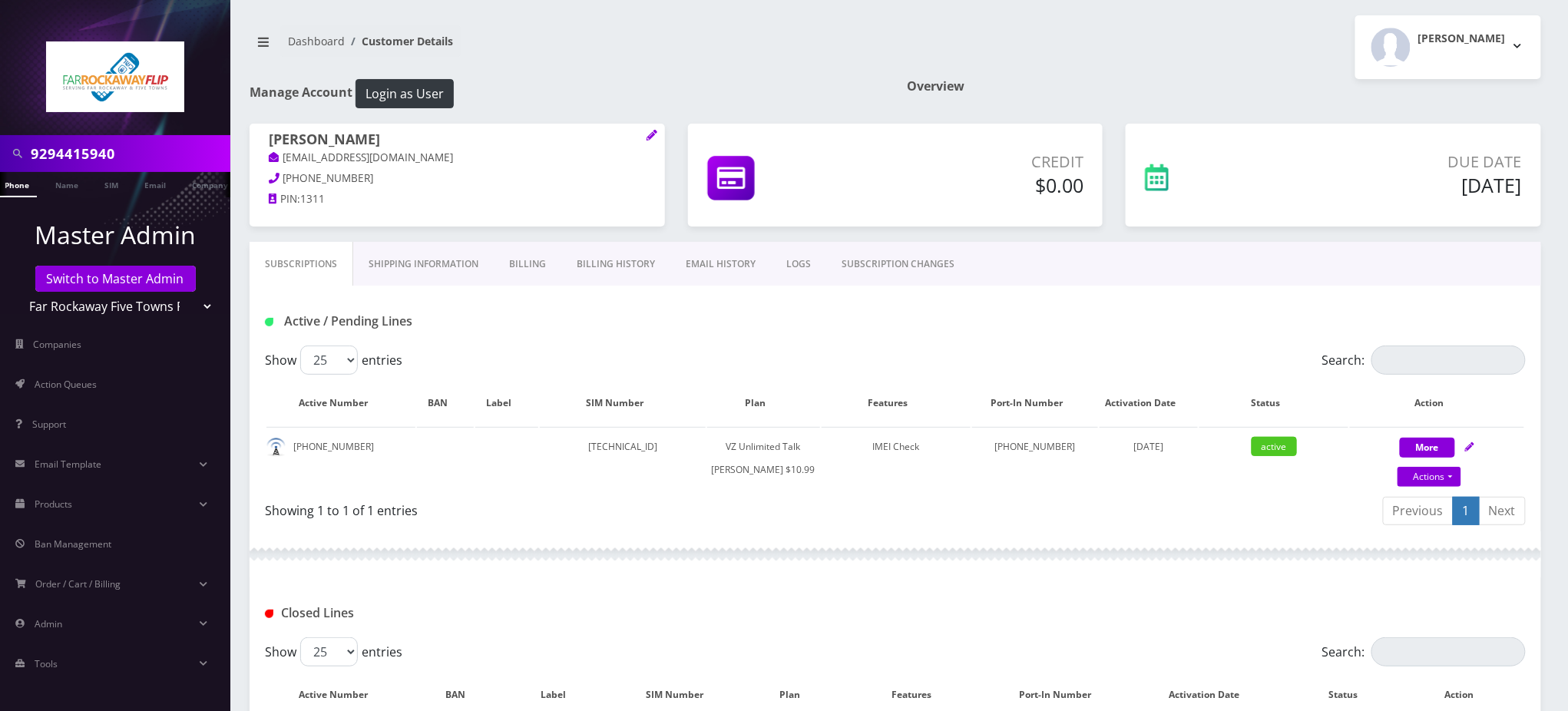
click at [927, 268] on link "SUBSCRIPTION CHANGES" at bounding box center [898, 263] width 143 height 44
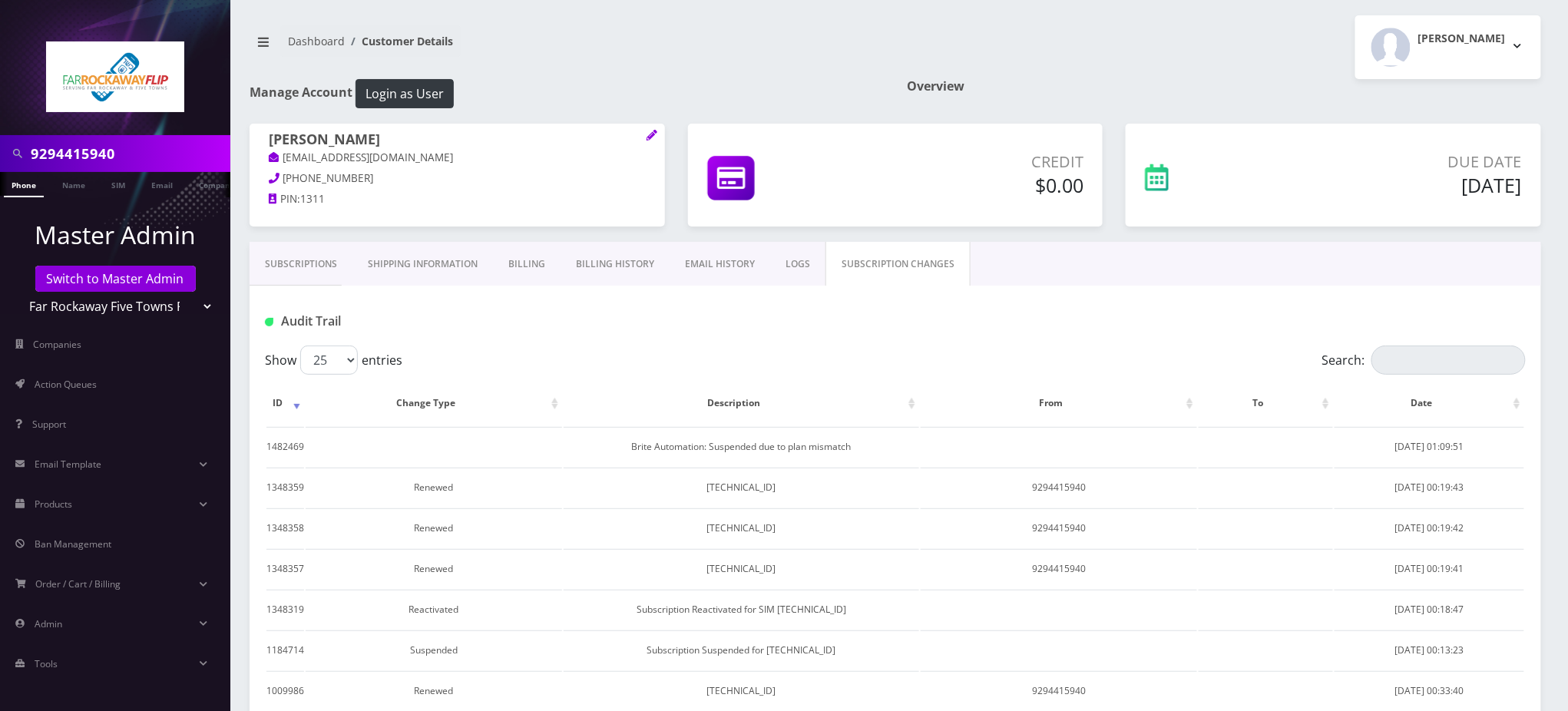
click at [13, 185] on li at bounding box center [8, 188] width 16 height 38
drag, startPoint x: 140, startPoint y: 152, endPoint x: 0, endPoint y: 164, distance: 140.5
click at [0, 164] on div "9294415940" at bounding box center [115, 154] width 231 height 37
paste input "7189513254"
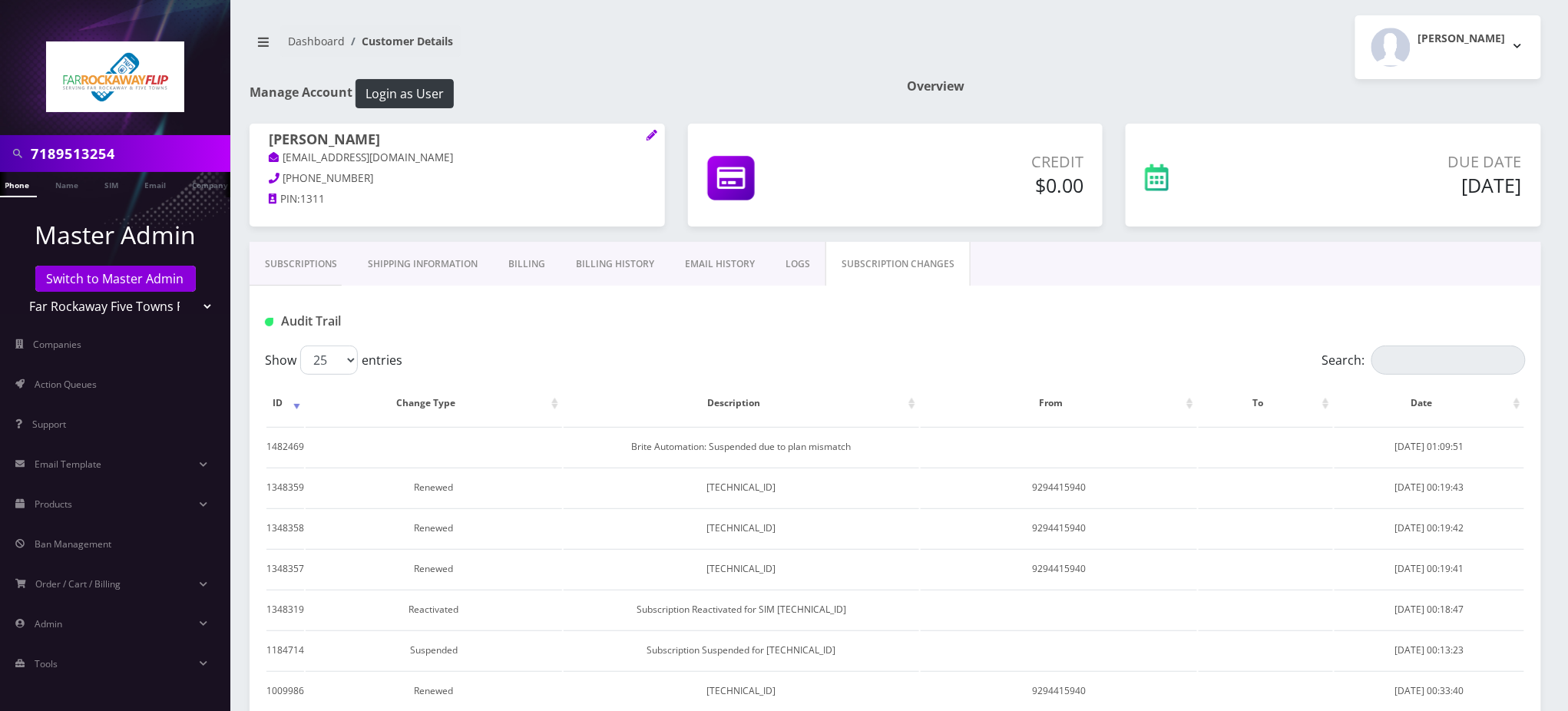
type input "7189513254"
click at [19, 189] on link "Phone" at bounding box center [17, 185] width 40 height 26
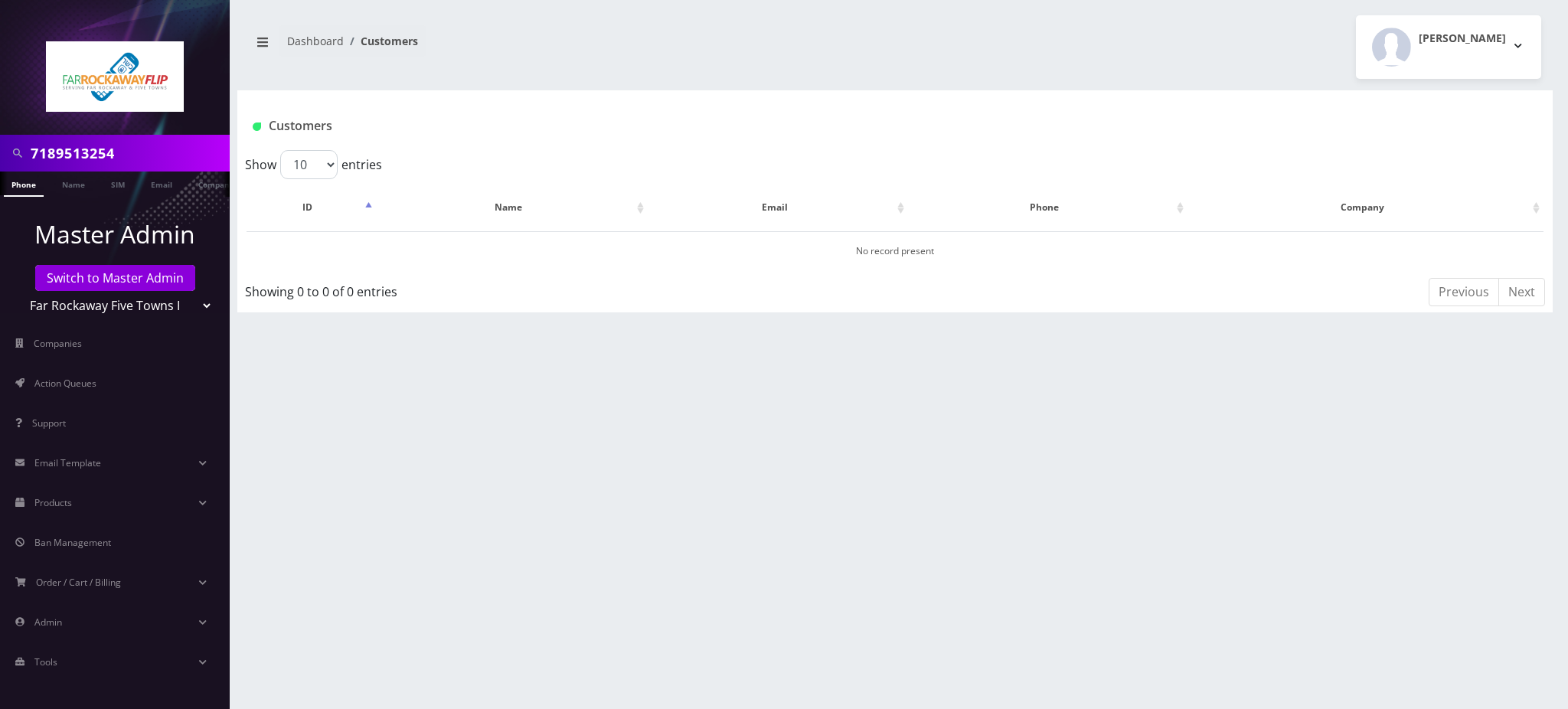
drag, startPoint x: 145, startPoint y: 149, endPoint x: 0, endPoint y: 130, distance: 146.2
click at [0, 130] on nav "7189513254 Phone Name SIM Email Company Customer Master Admin Switch to Master …" at bounding box center [115, 354] width 230 height 709
type input "[PERSON_NAME]"
click at [79, 184] on link "Name" at bounding box center [73, 184] width 38 height 25
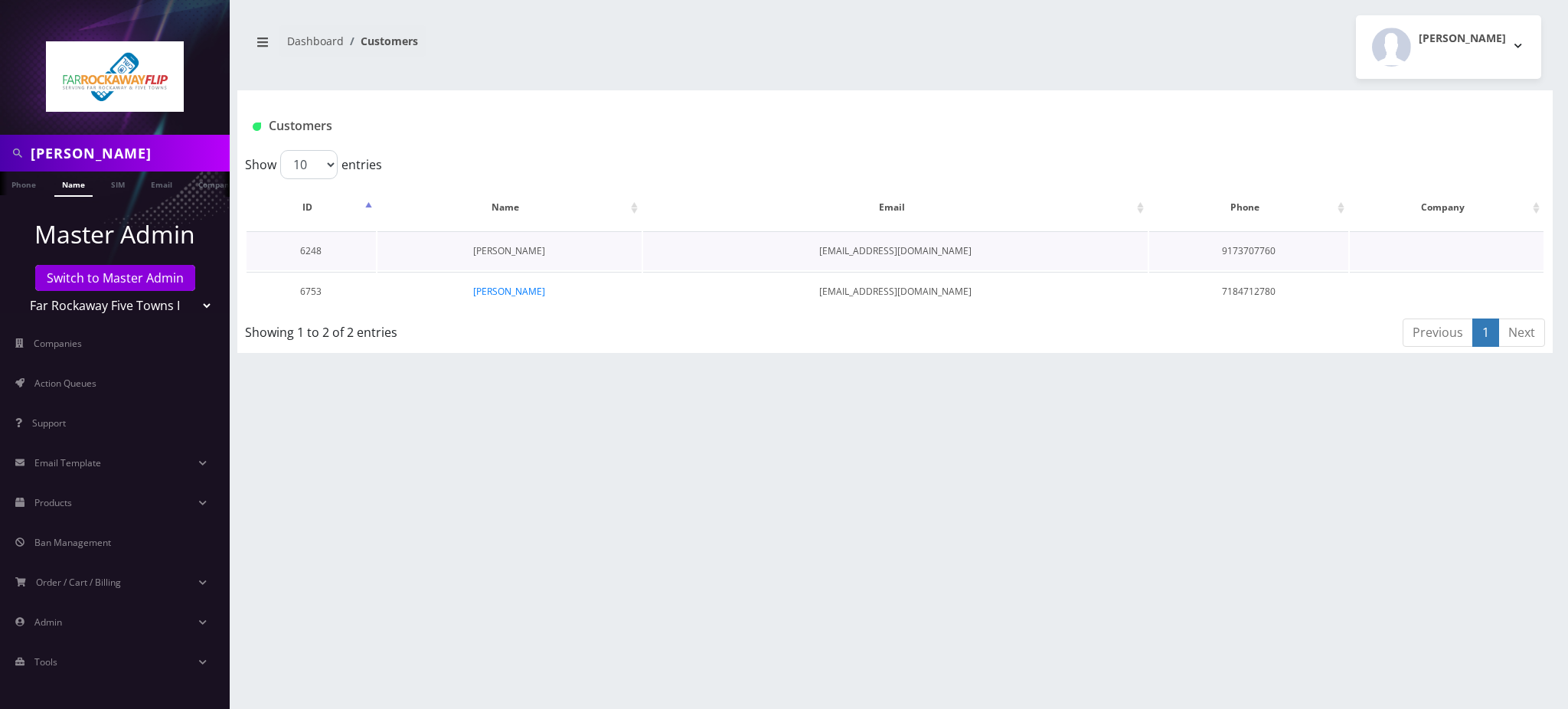
click at [510, 250] on link "[PERSON_NAME]" at bounding box center [508, 250] width 71 height 13
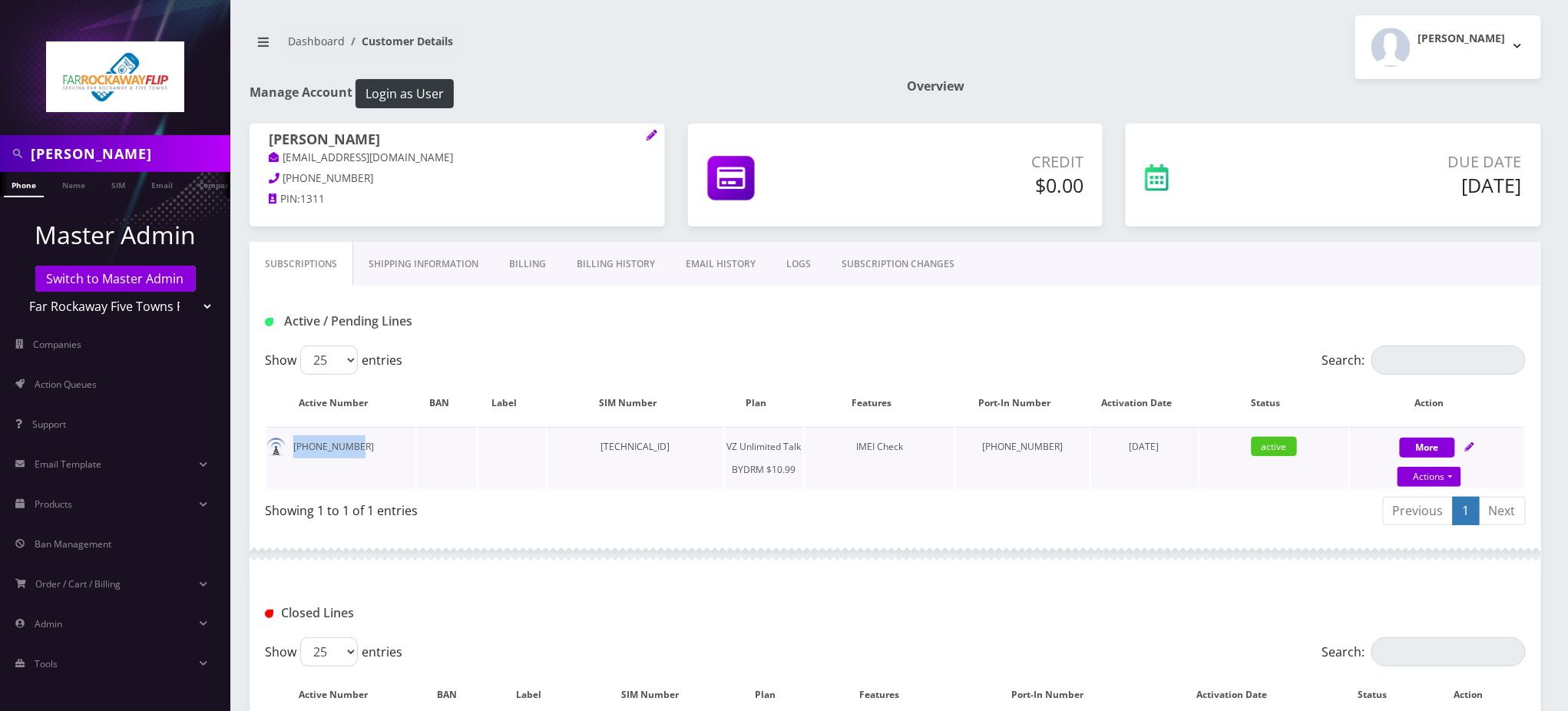
drag, startPoint x: 364, startPoint y: 449, endPoint x: 291, endPoint y: 456, distance: 73.3
click at [291, 456] on td "[PHONE_NUMBER]" at bounding box center [341, 458] width 149 height 62
copy td "[PHONE_NUMBER]"
click at [904, 262] on link "SUBSCRIPTION CHANGES" at bounding box center [898, 263] width 143 height 44
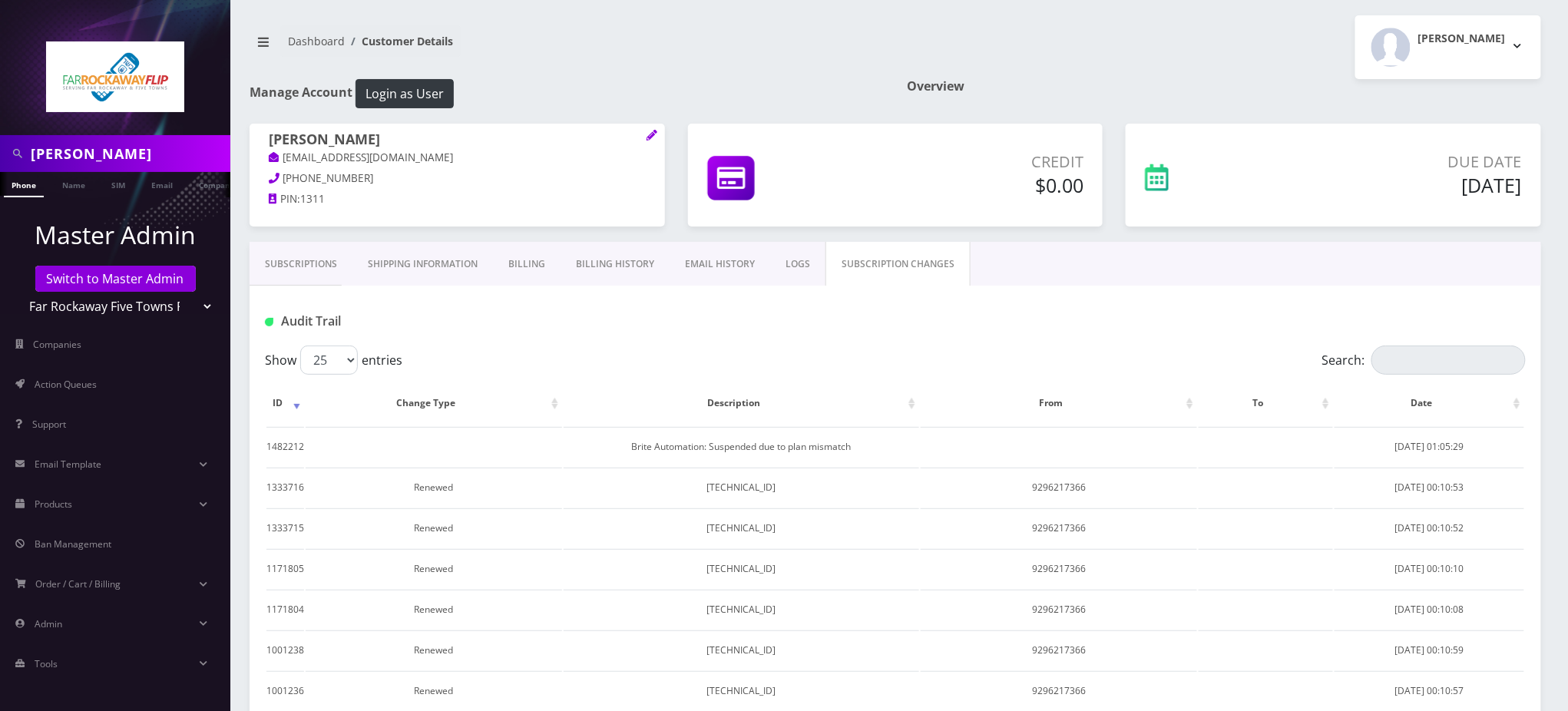
click at [302, 271] on link "Subscriptions" at bounding box center [301, 263] width 103 height 44
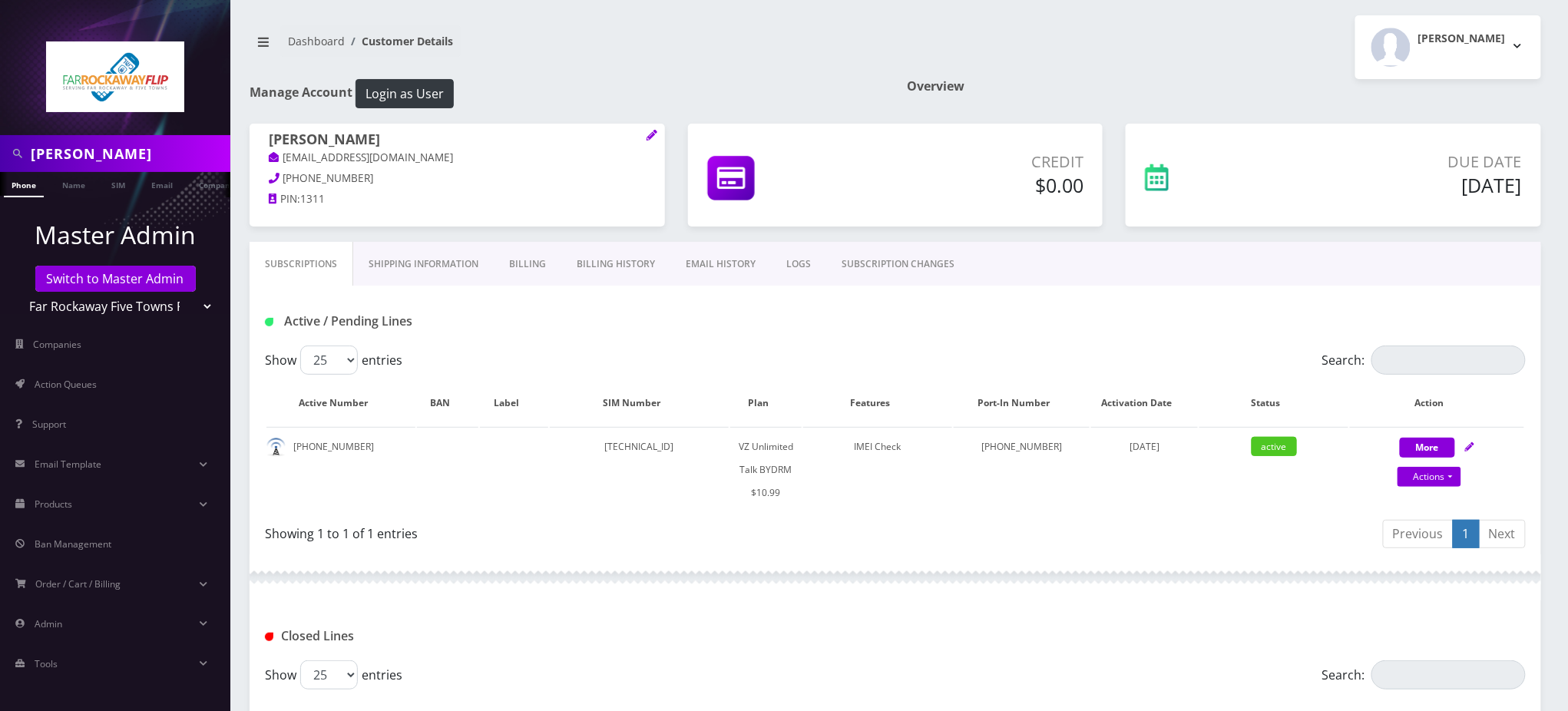
click at [924, 323] on div "Active / Pending Lines" at bounding box center [895, 321] width 1284 height 26
click at [108, 278] on link "Switch to Master Admin" at bounding box center [115, 279] width 160 height 27
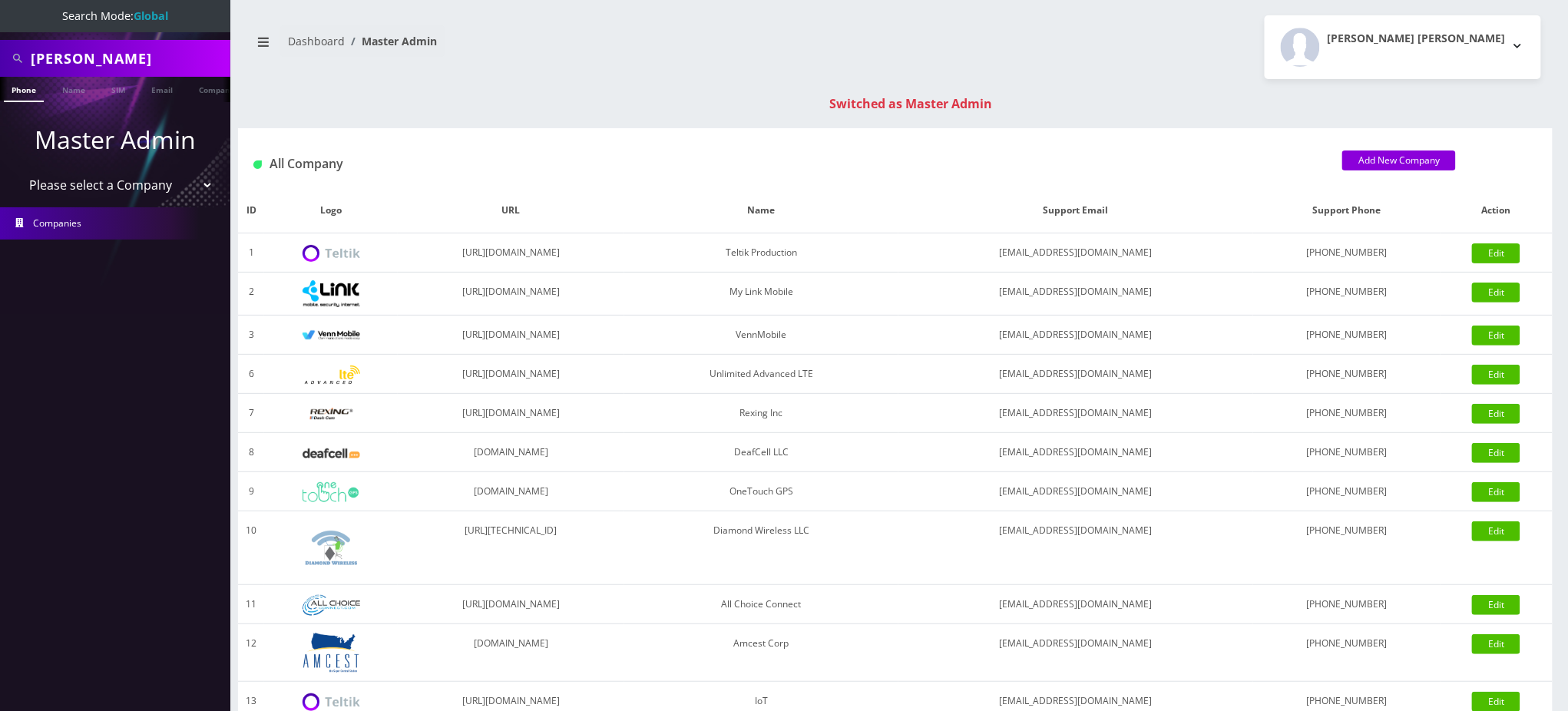
scroll to position [0, 7]
drag, startPoint x: 104, startPoint y: 55, endPoint x: 0, endPoint y: -5, distance: 120.1
click at [0, 0] on html "Search Mode: Global [PERSON_NAME] Phone Name SIM Email Company Customer Master …" at bounding box center [784, 546] width 1568 height 1092
type input "9294419433"
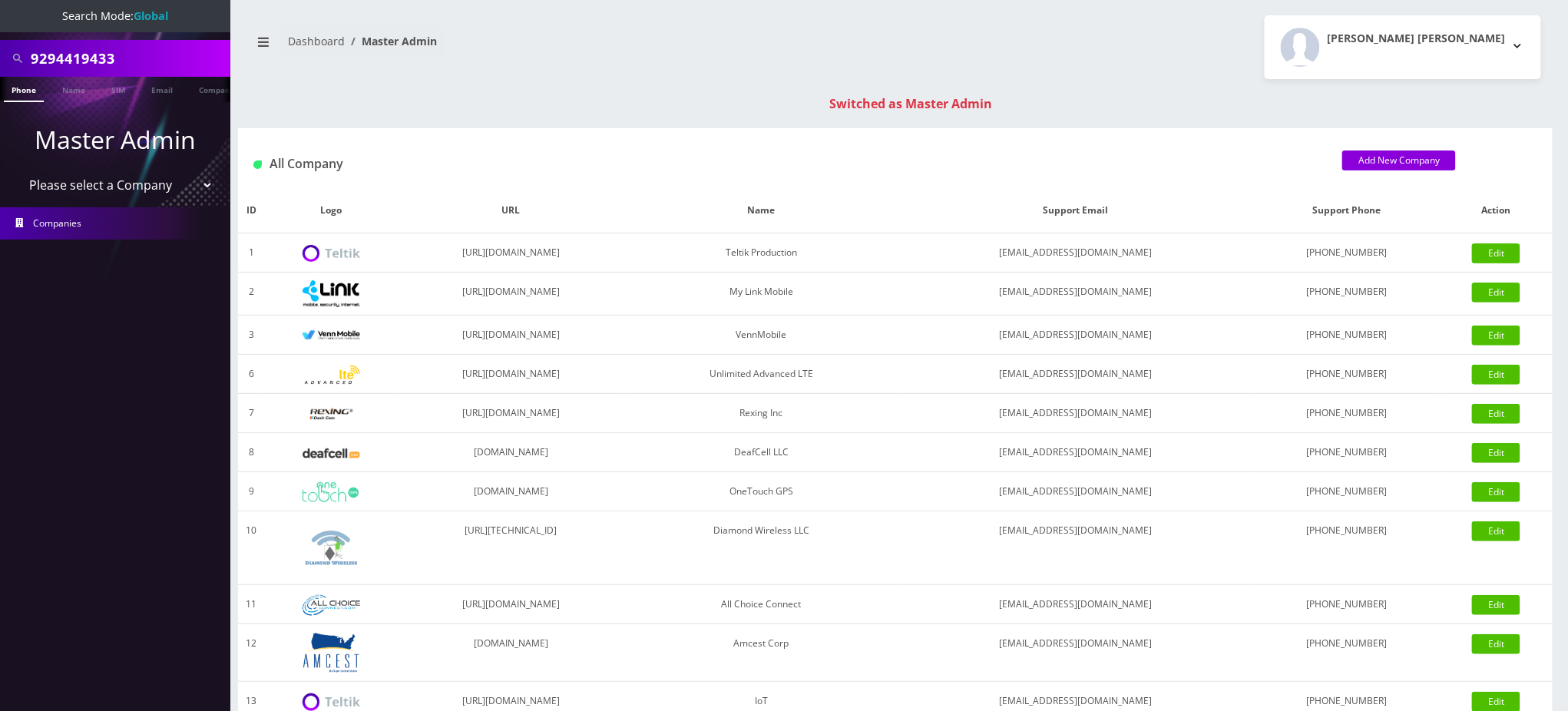
click at [25, 90] on link "Phone" at bounding box center [24, 89] width 40 height 26
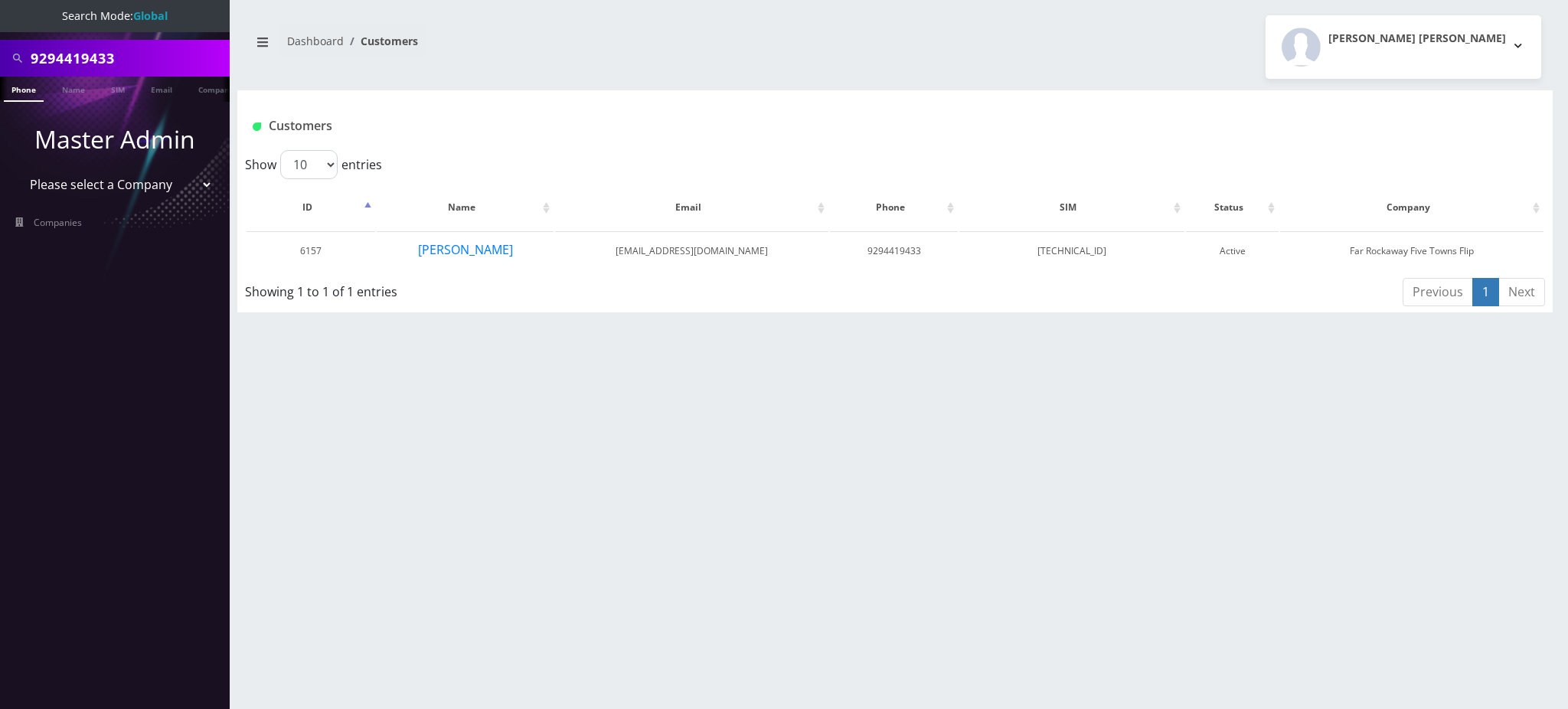
drag, startPoint x: 0, startPoint y: 16, endPoint x: 0, endPoint y: 3, distance: 13.0
click at [0, 3] on nav "Search Mode: Global 9294419433 Phone Name SIM Email Company Customer Master Adm…" at bounding box center [115, 354] width 230 height 709
click at [468, 246] on button "[PERSON_NAME]" at bounding box center [465, 250] width 97 height 20
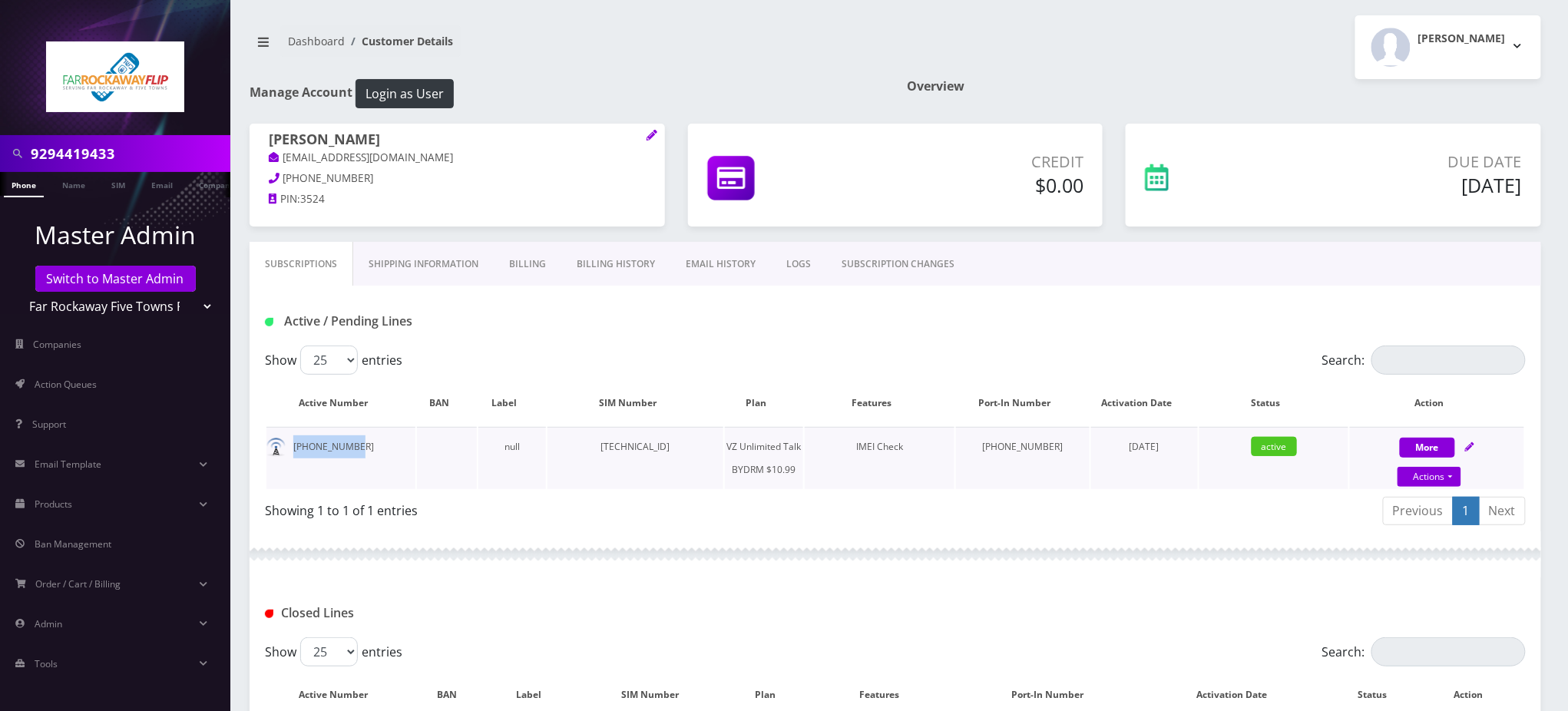
drag, startPoint x: 362, startPoint y: 443, endPoint x: 294, endPoint y: 445, distance: 68.0
click at [294, 445] on td "929-441-9433" at bounding box center [341, 458] width 149 height 62
copy td "929-441-9433"
click at [1331, 245] on div "Subscriptions Shipping Information Billing Billing History EMAIL HISTORY LOGS S…" at bounding box center [895, 263] width 1292 height 44
click at [613, 74] on div "Dashboard Customer Details Tzvi Lieberman Logout" at bounding box center [895, 47] width 1315 height 64
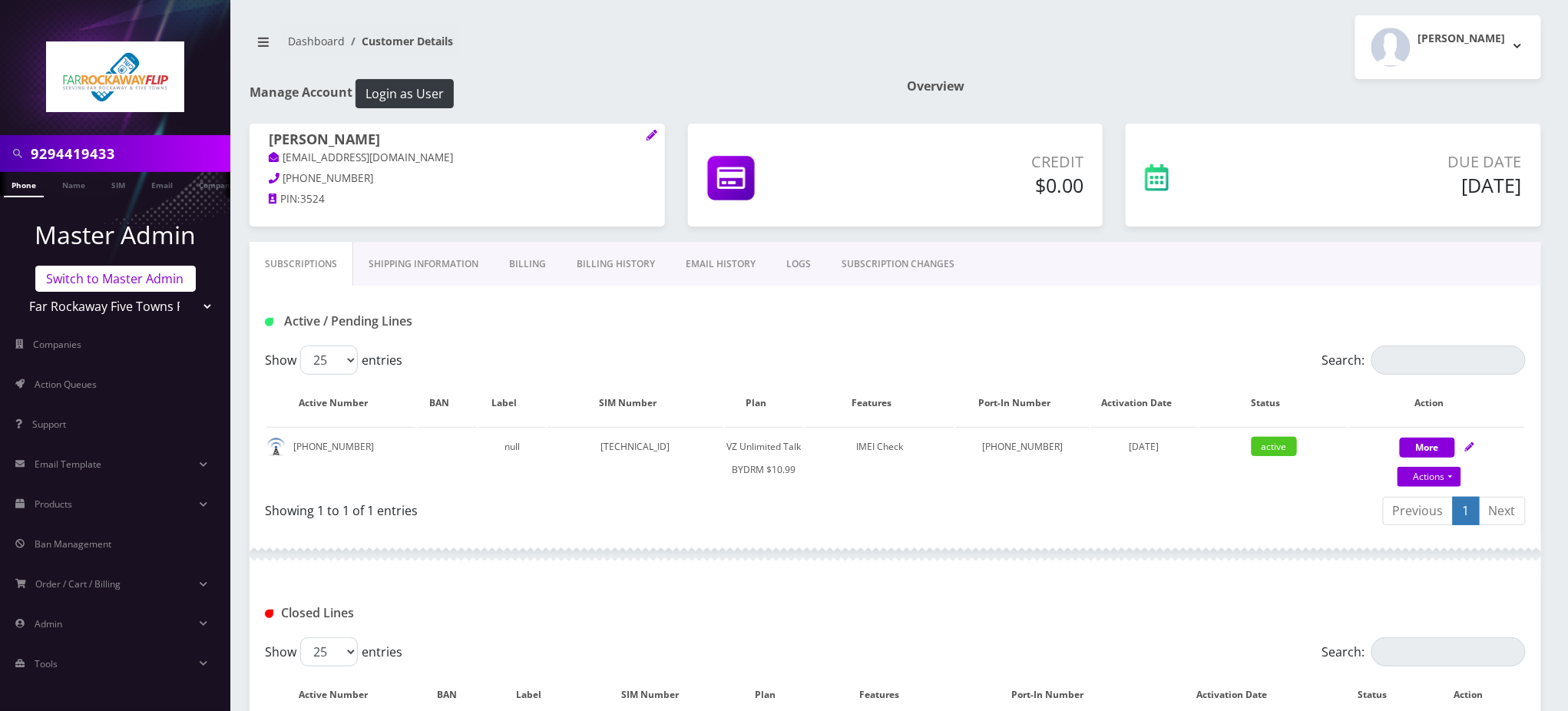
click at [107, 276] on link "Switch to Master Admin" at bounding box center [115, 279] width 160 height 27
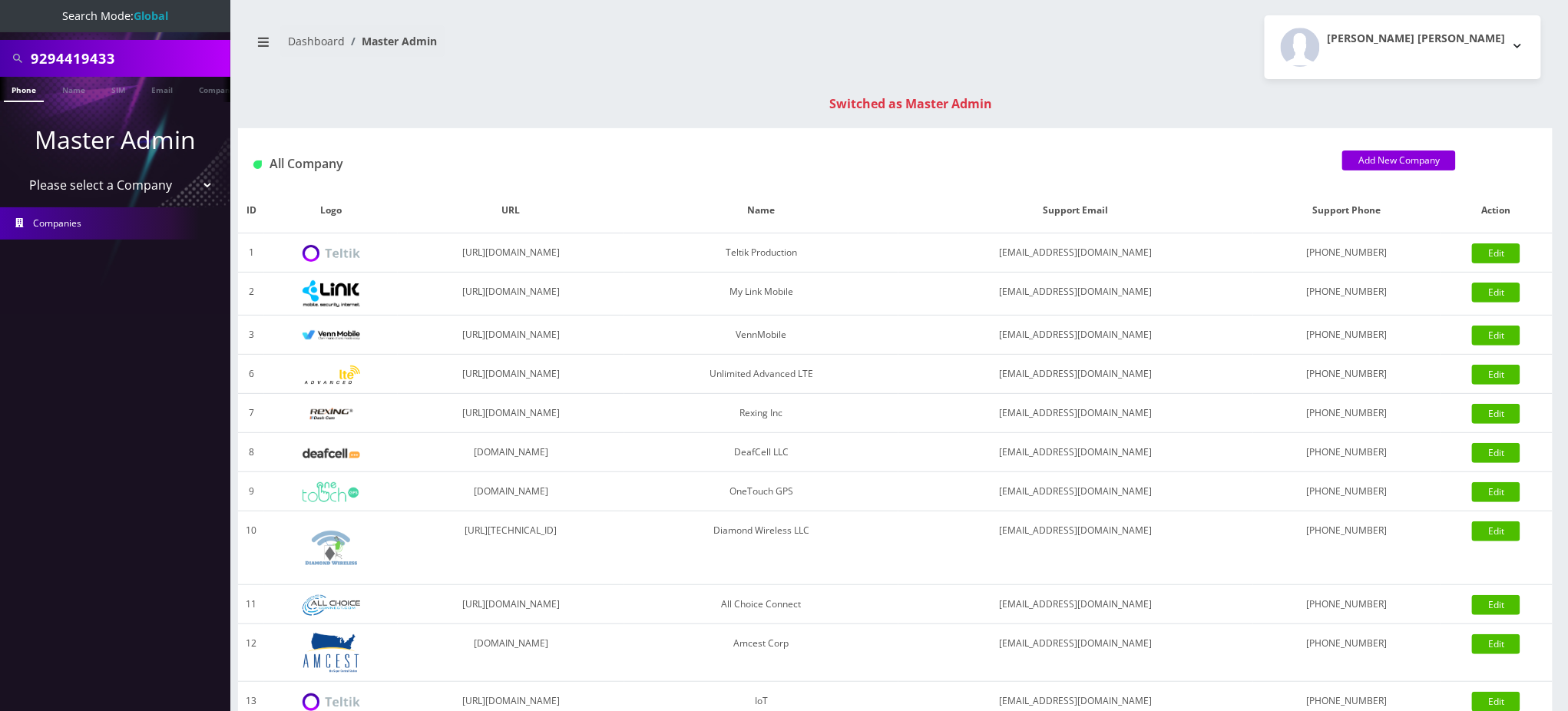
click at [0, 35] on nav "Search Mode: Global 9294419433 Phone Name SIM Email Company Customer Master Adm…" at bounding box center [115, 356] width 231 height 711
type input "9294869100"
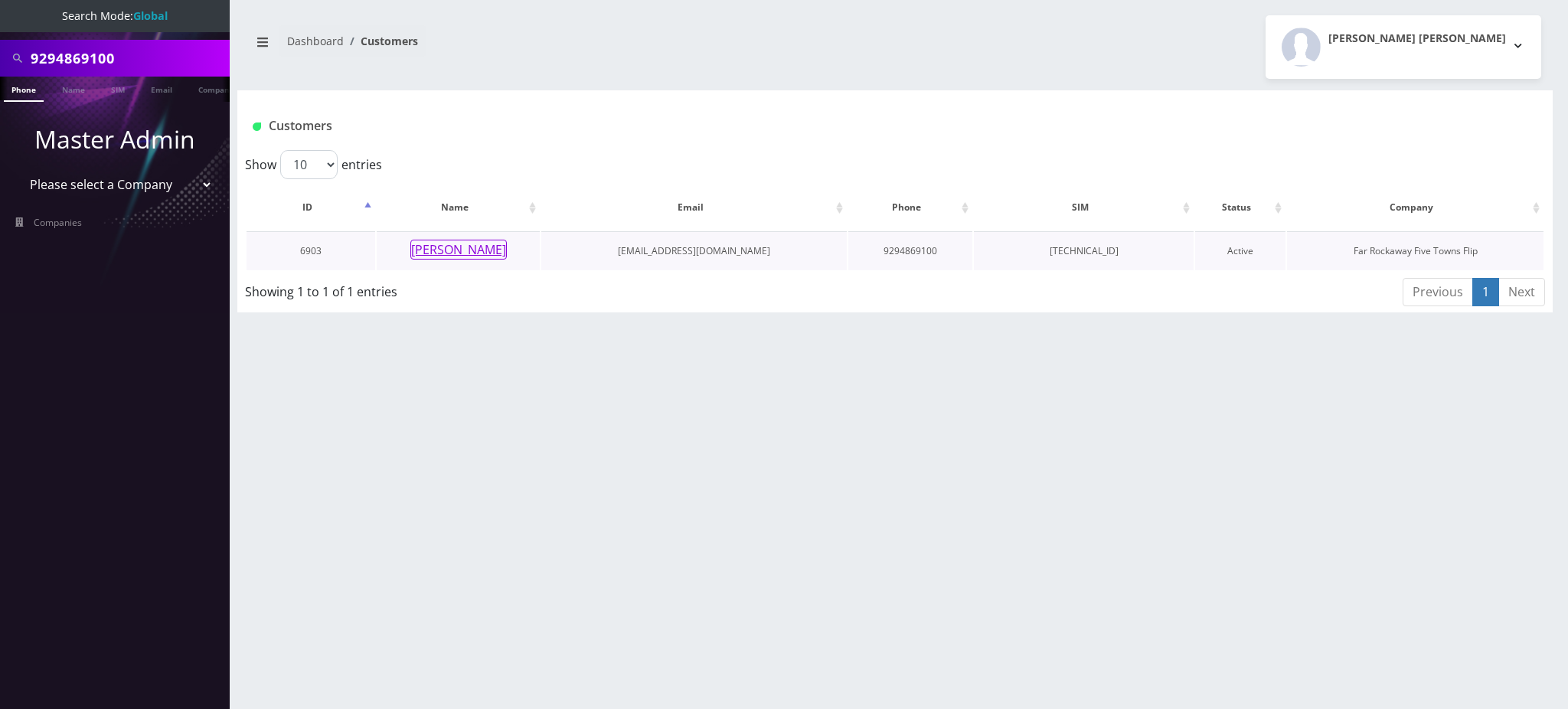
click at [465, 255] on button "[PERSON_NAME]" at bounding box center [458, 250] width 97 height 20
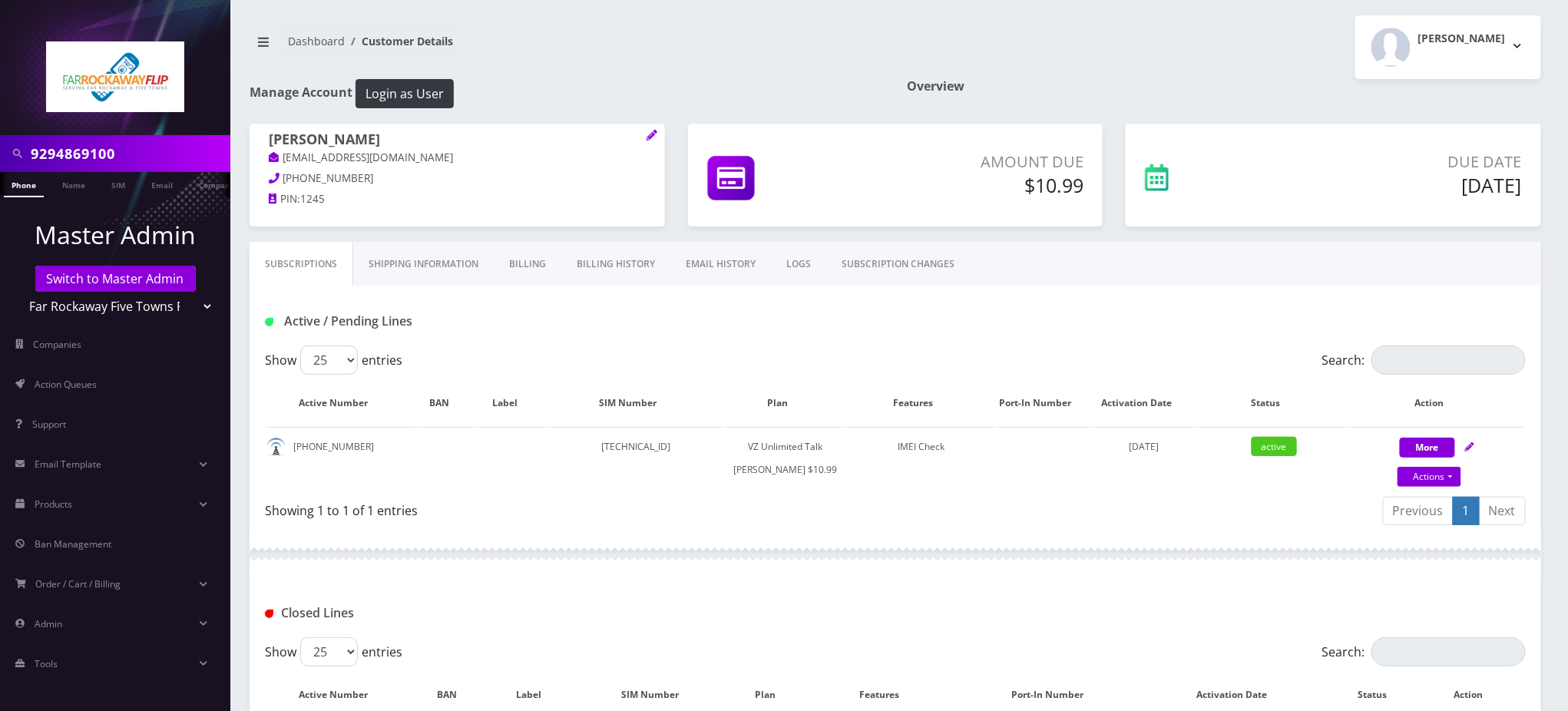
click at [727, 77] on div "Dashboard Customer Details [PERSON_NAME] Logout" at bounding box center [895, 47] width 1315 height 64
click at [17, 189] on link "Phone" at bounding box center [24, 185] width 40 height 26
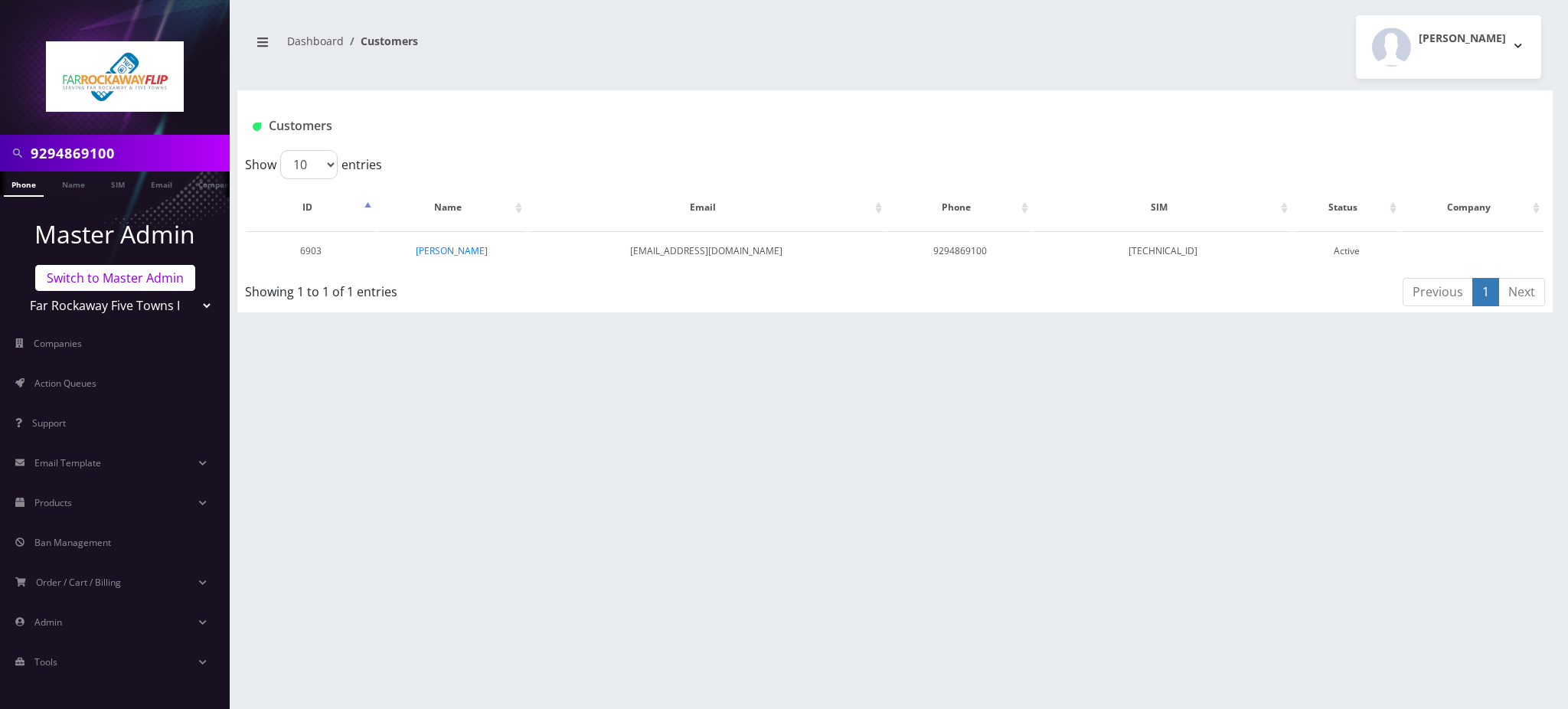
click at [121, 274] on link "Switch to Master Admin" at bounding box center [115, 278] width 160 height 26
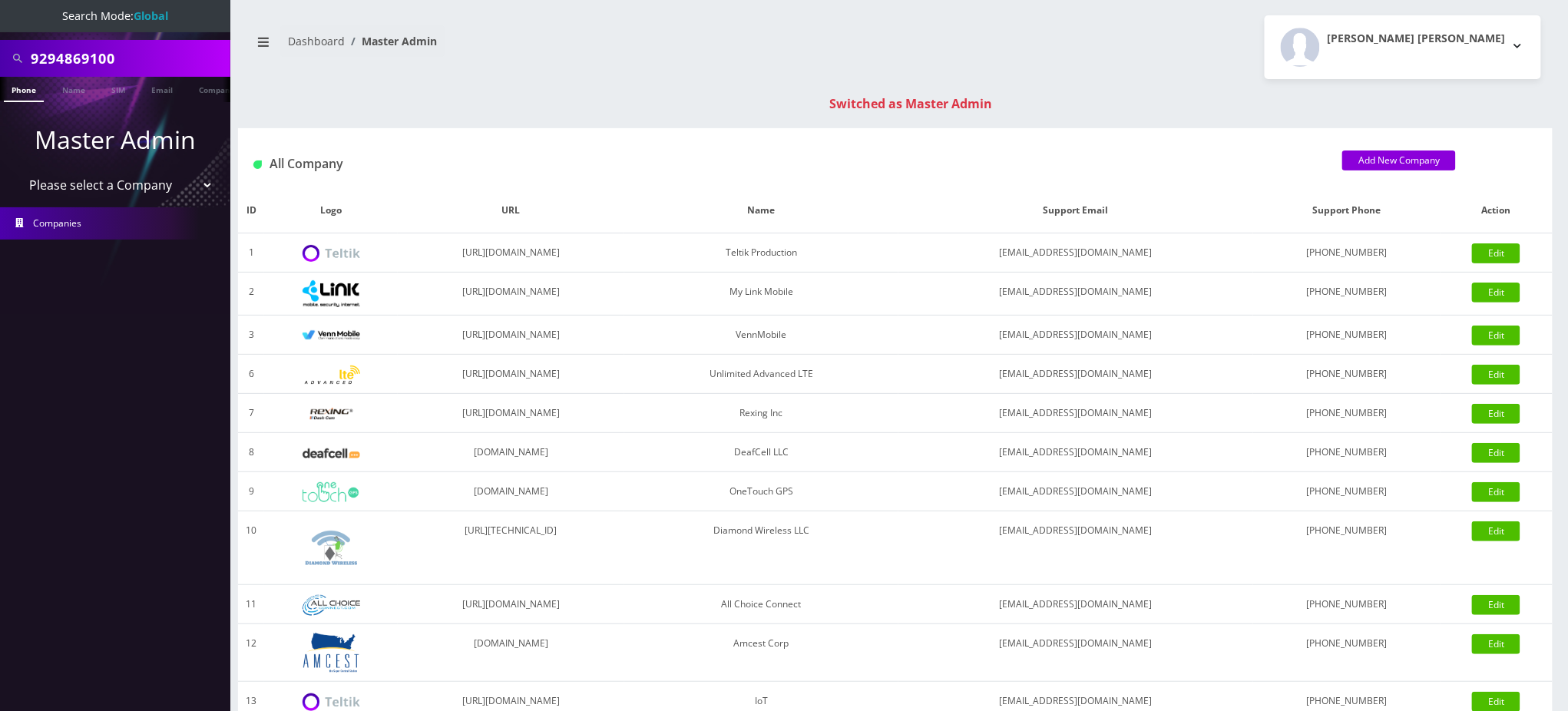
drag, startPoint x: 142, startPoint y: 55, endPoint x: 0, endPoint y: 3, distance: 151.2
click at [0, 3] on nav "Search Mode: Global 9294869100 Phone Name SIM Email Company Customer Master Adm…" at bounding box center [115, 356] width 231 height 711
type input "[PERSON_NAME]"
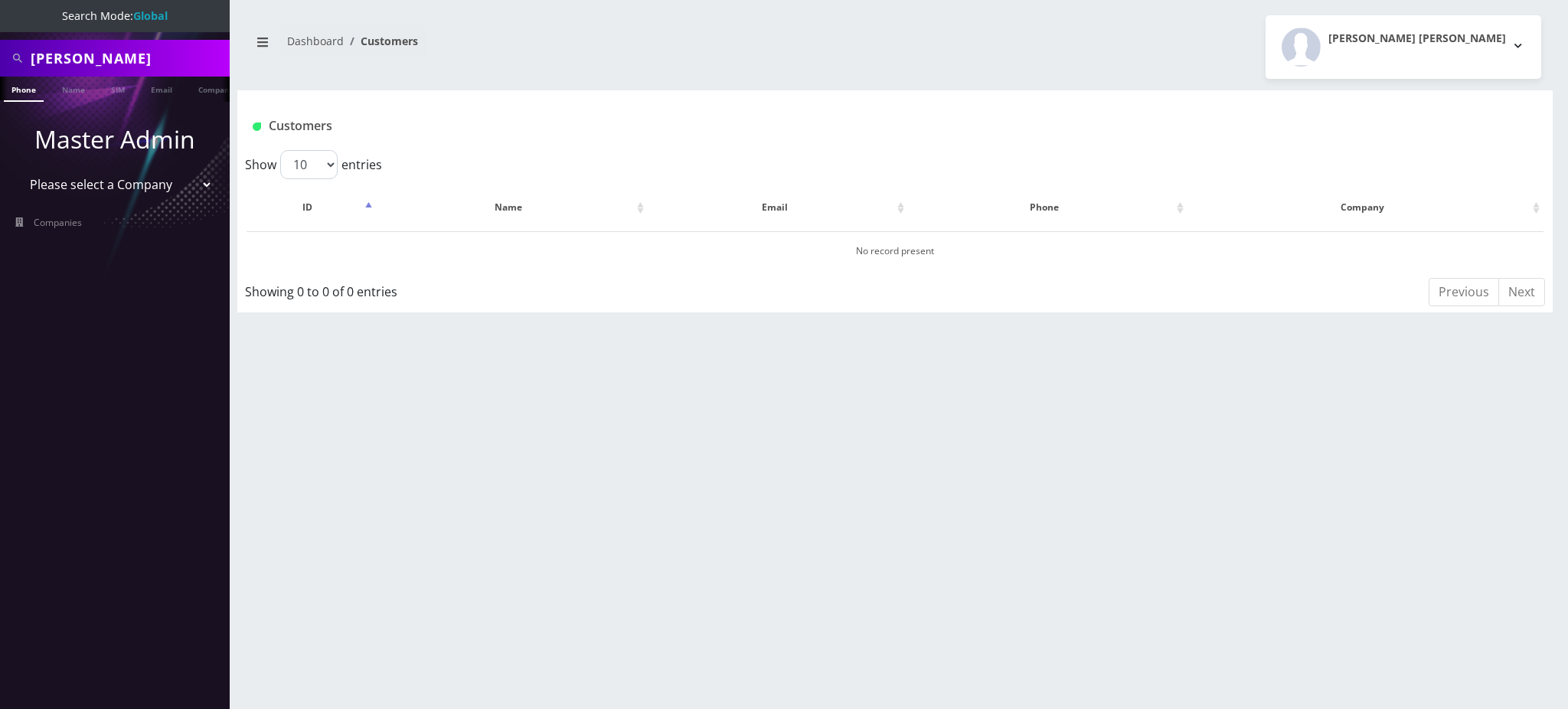
click at [75, 91] on link "Name" at bounding box center [73, 88] width 38 height 24
